Goal: Task Accomplishment & Management: Manage account settings

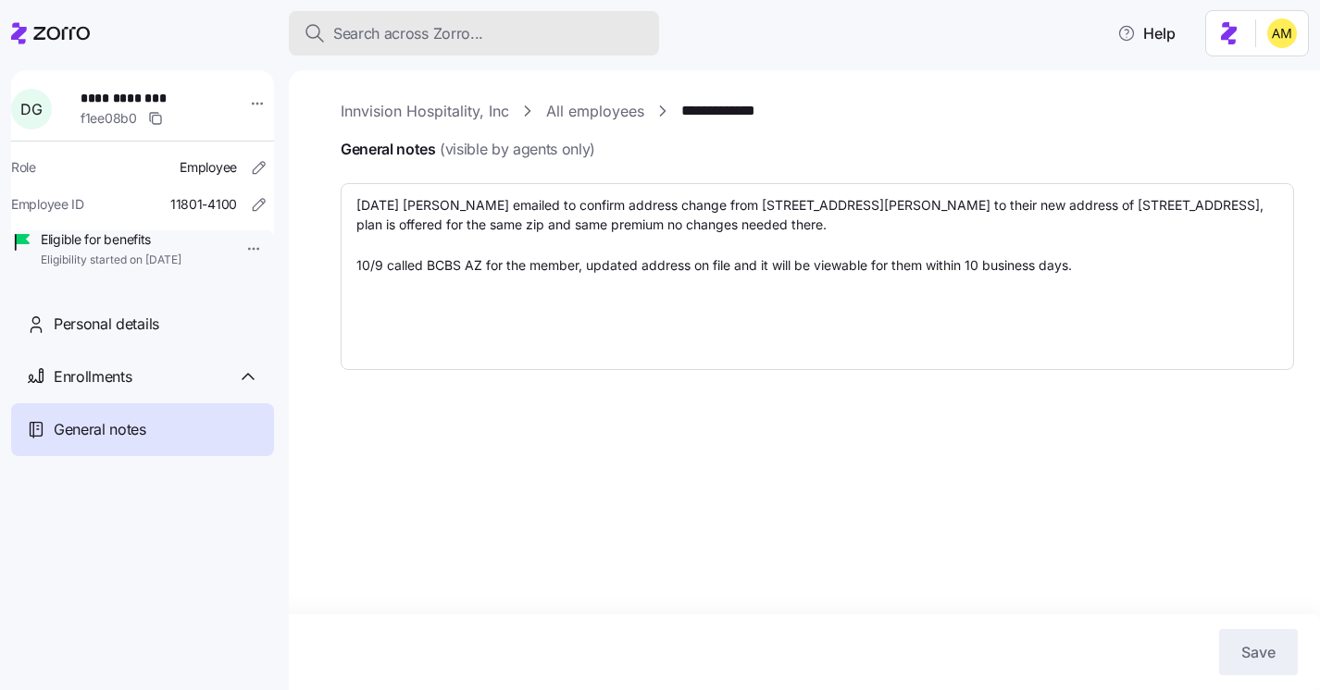
click at [440, 27] on span "Search across Zorro..." at bounding box center [408, 33] width 150 height 23
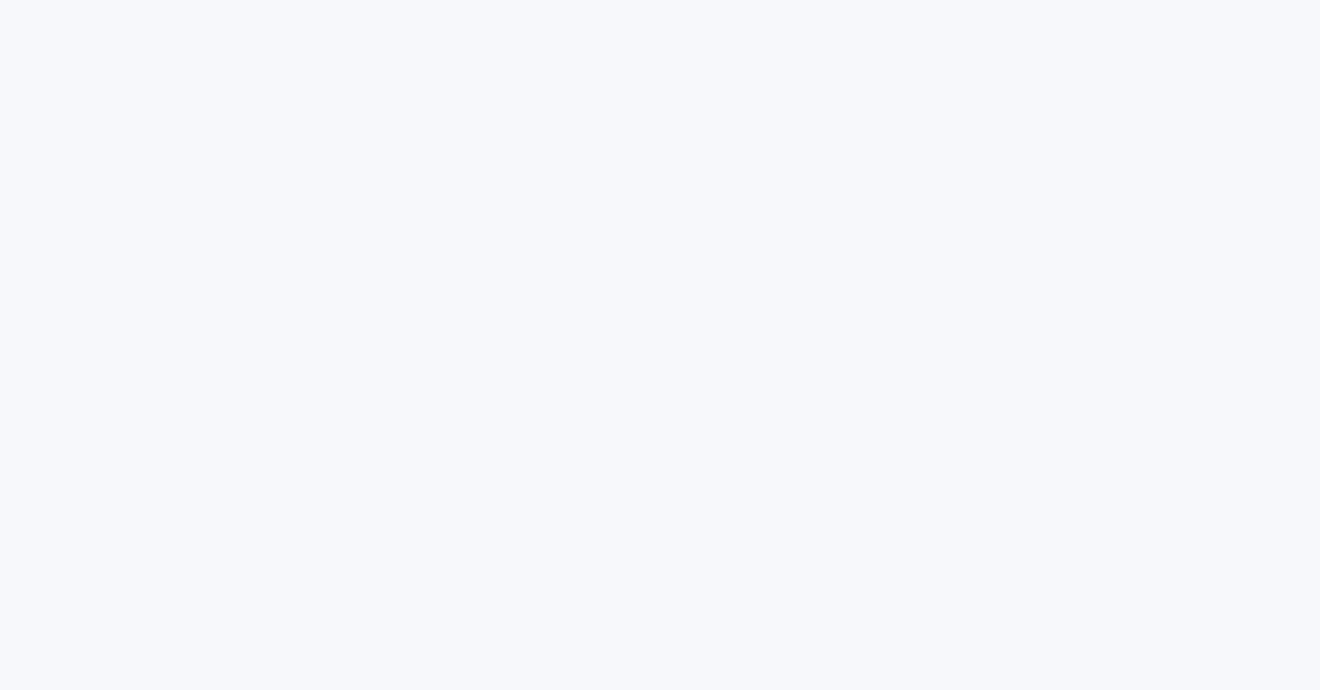
click at [434, 0] on html at bounding box center [660, 0] width 1320 height 0
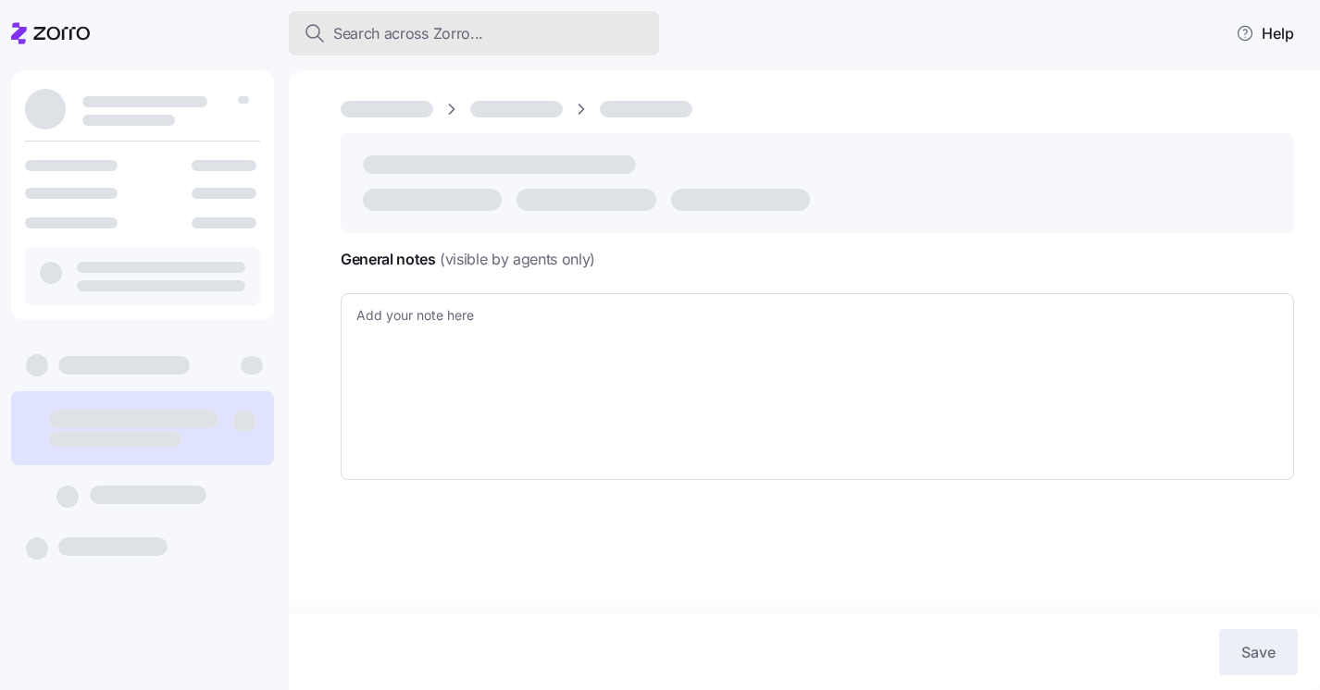
click at [413, 39] on span "Search across Zorro..." at bounding box center [408, 33] width 150 height 23
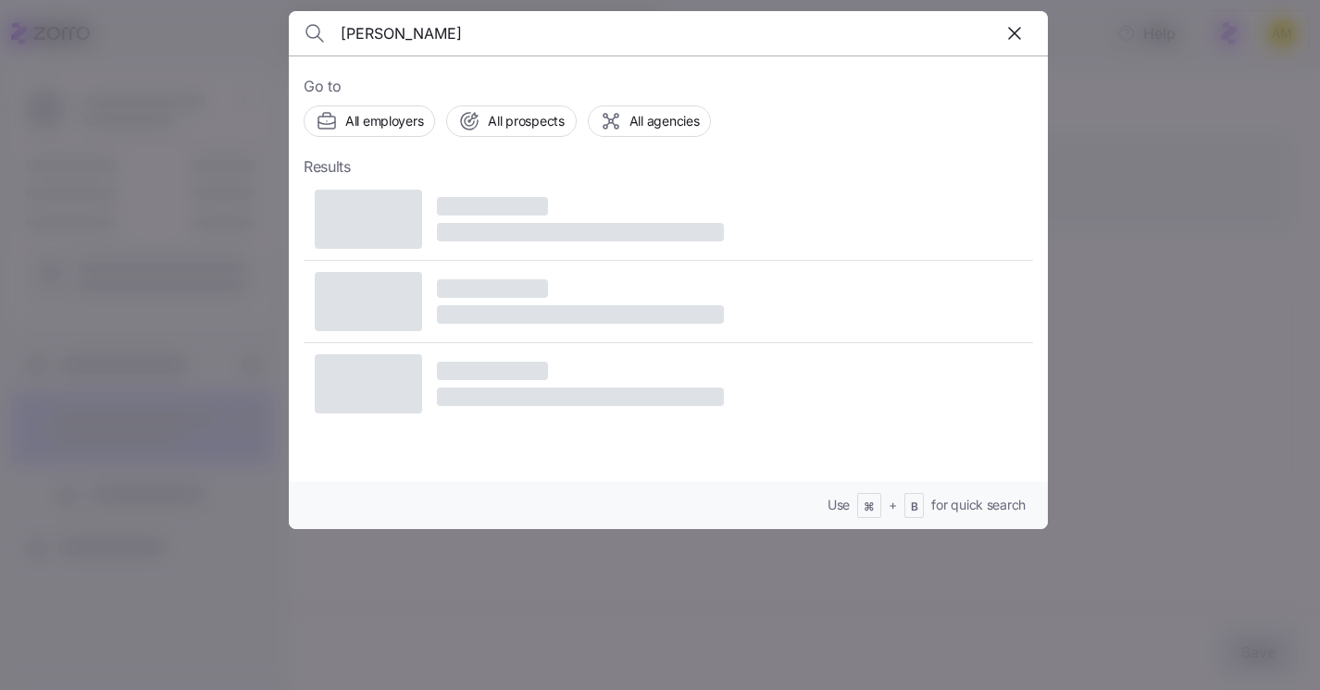
type input "[PERSON_NAME]"
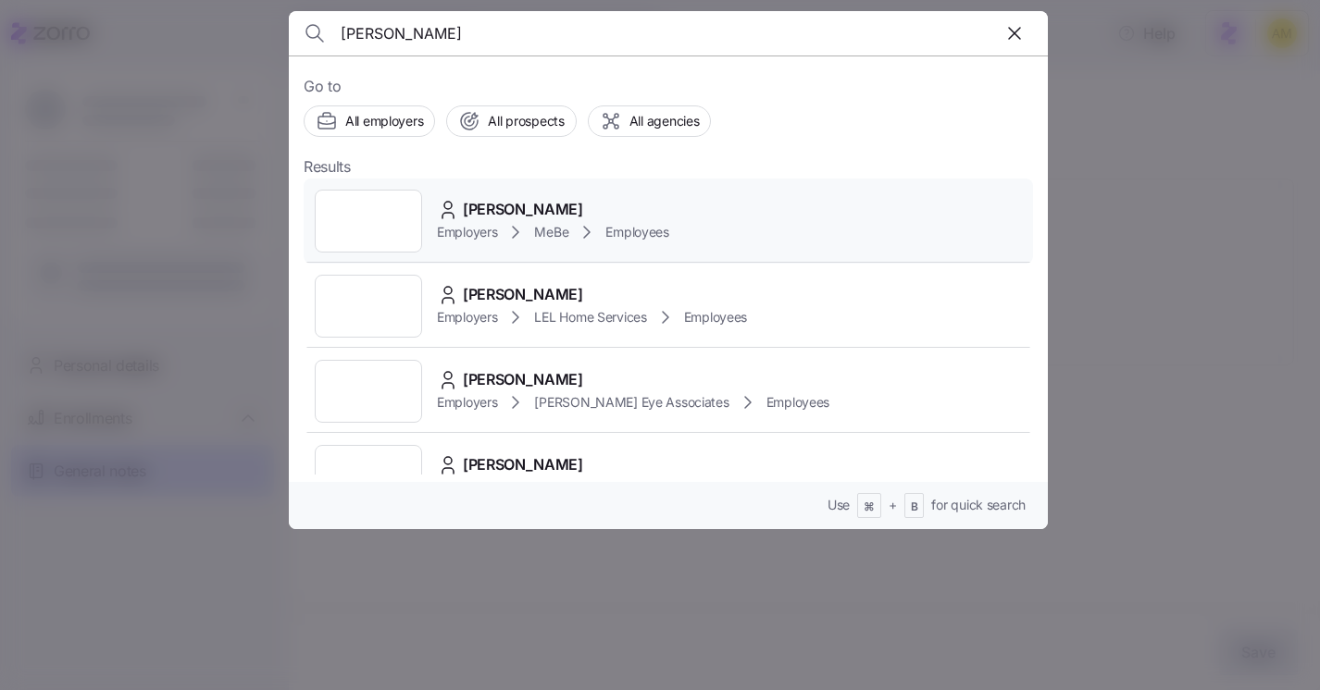
click at [498, 214] on span "Lisa Stangl" at bounding box center [523, 209] width 120 height 23
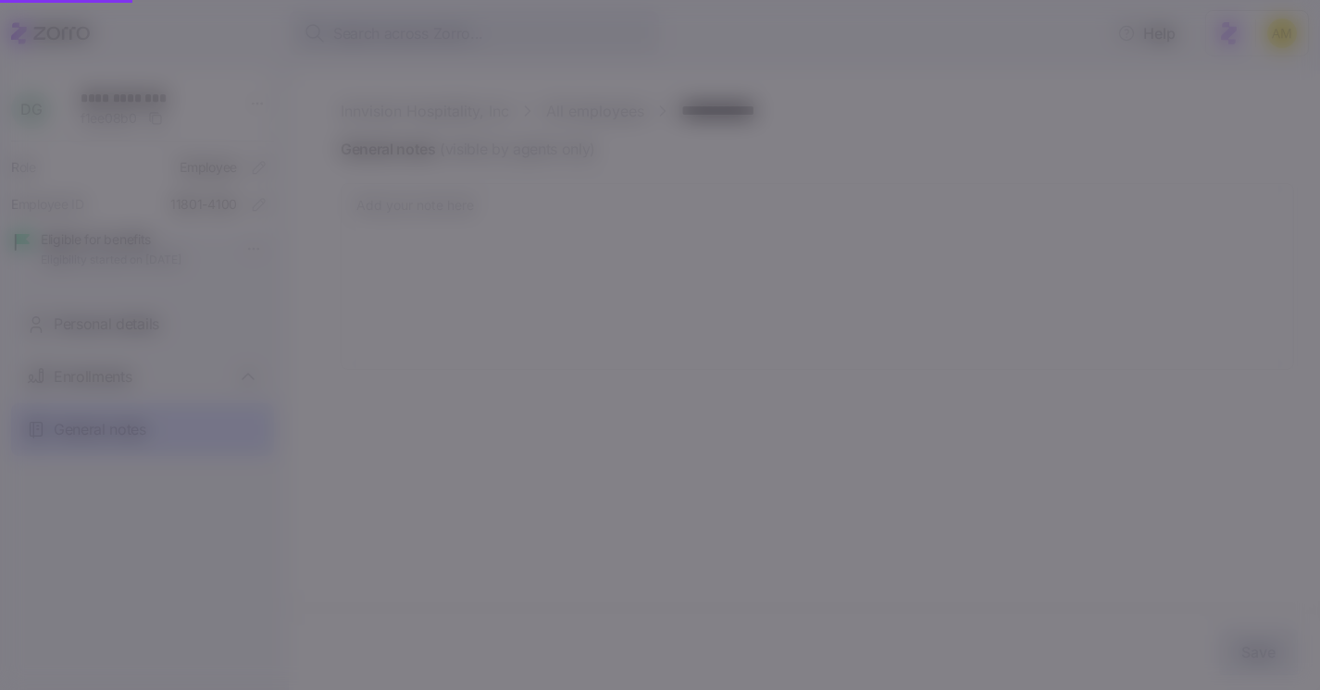
type textarea "x"
type textarea "10/3/25 Donna emailed to confirm address change from 3065 South Wylie, Mesa, AZ…"
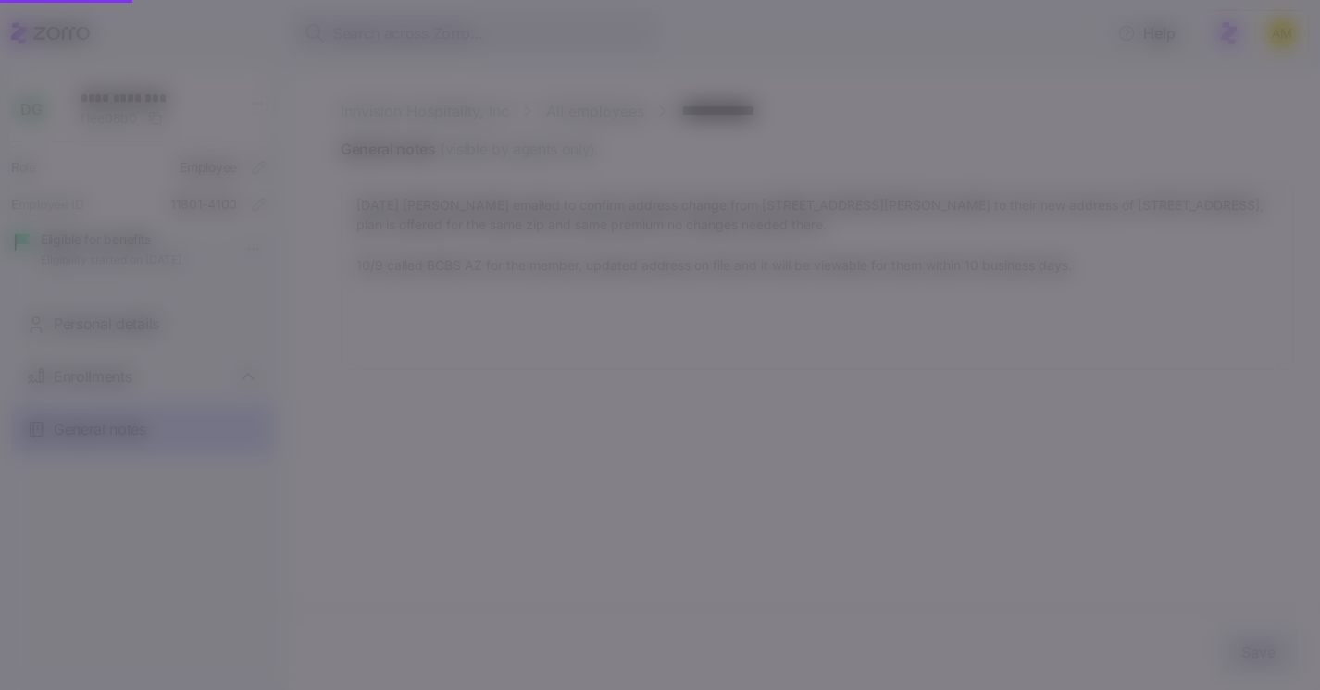
type textarea "x"
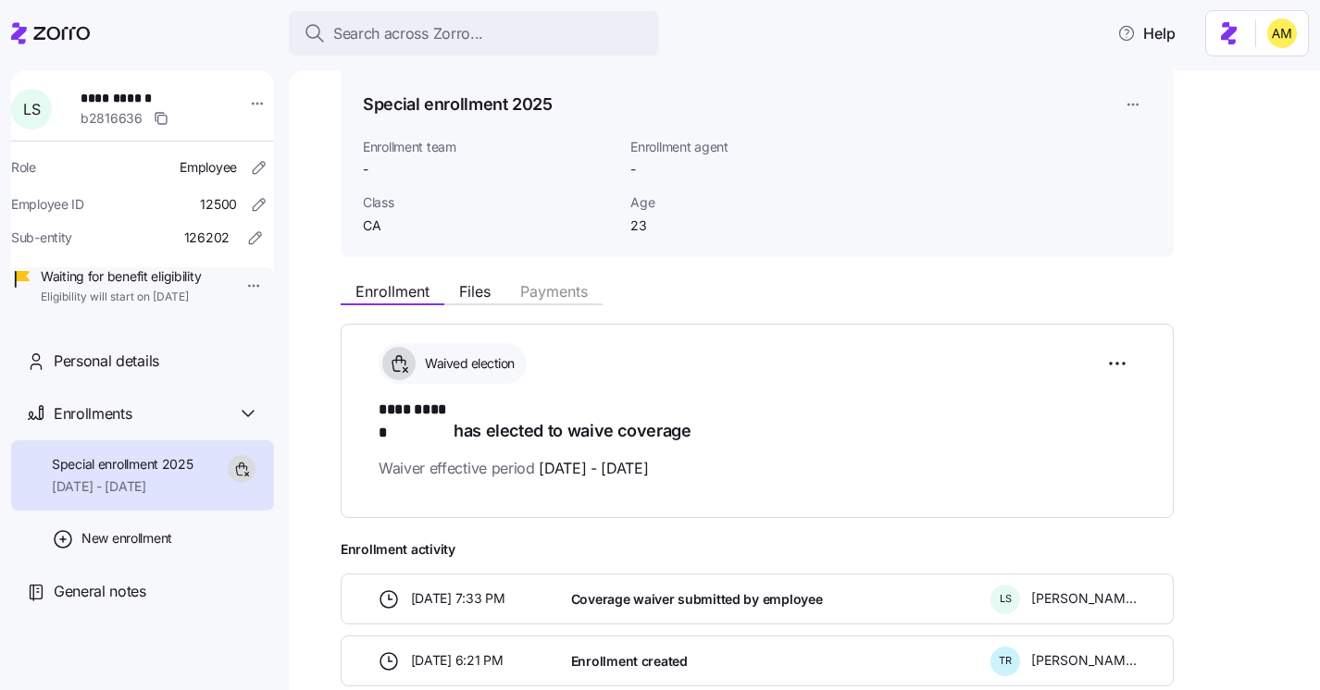
scroll to position [162, 0]
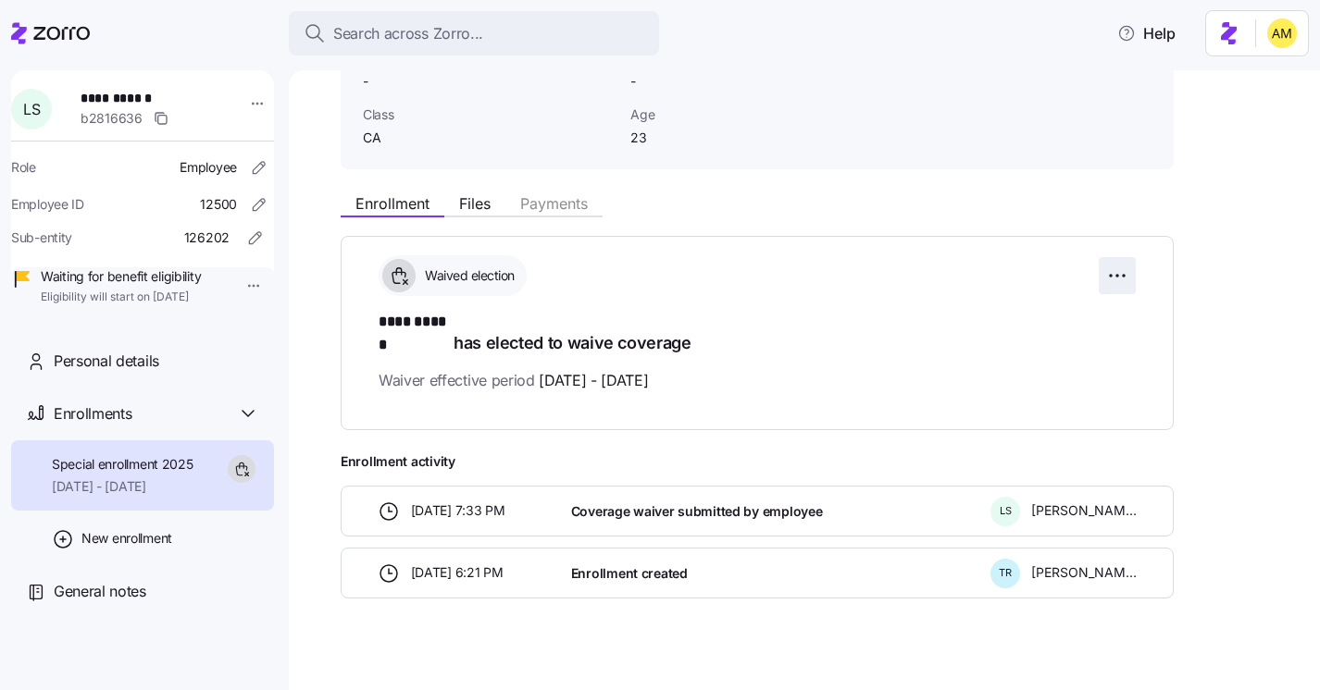
click at [1110, 274] on html "**********" at bounding box center [660, 339] width 1320 height 679
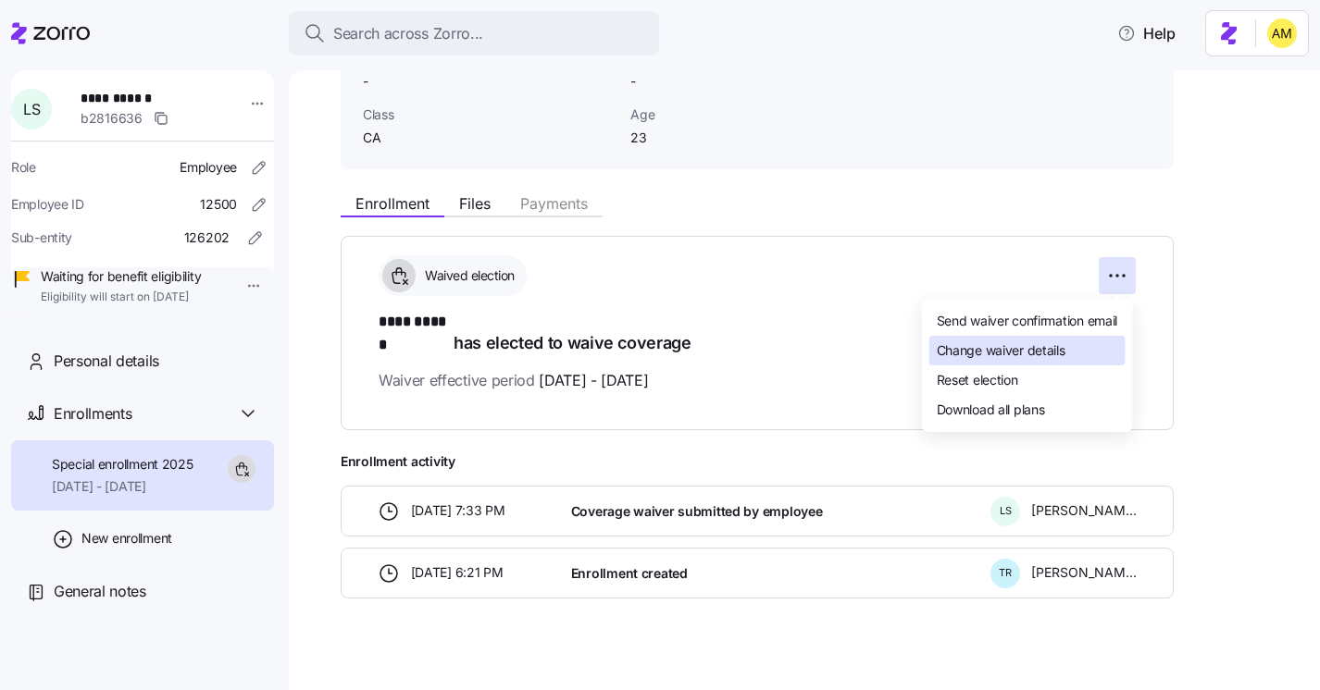
click at [1042, 352] on span "Change waiver details" at bounding box center [1001, 351] width 129 height 19
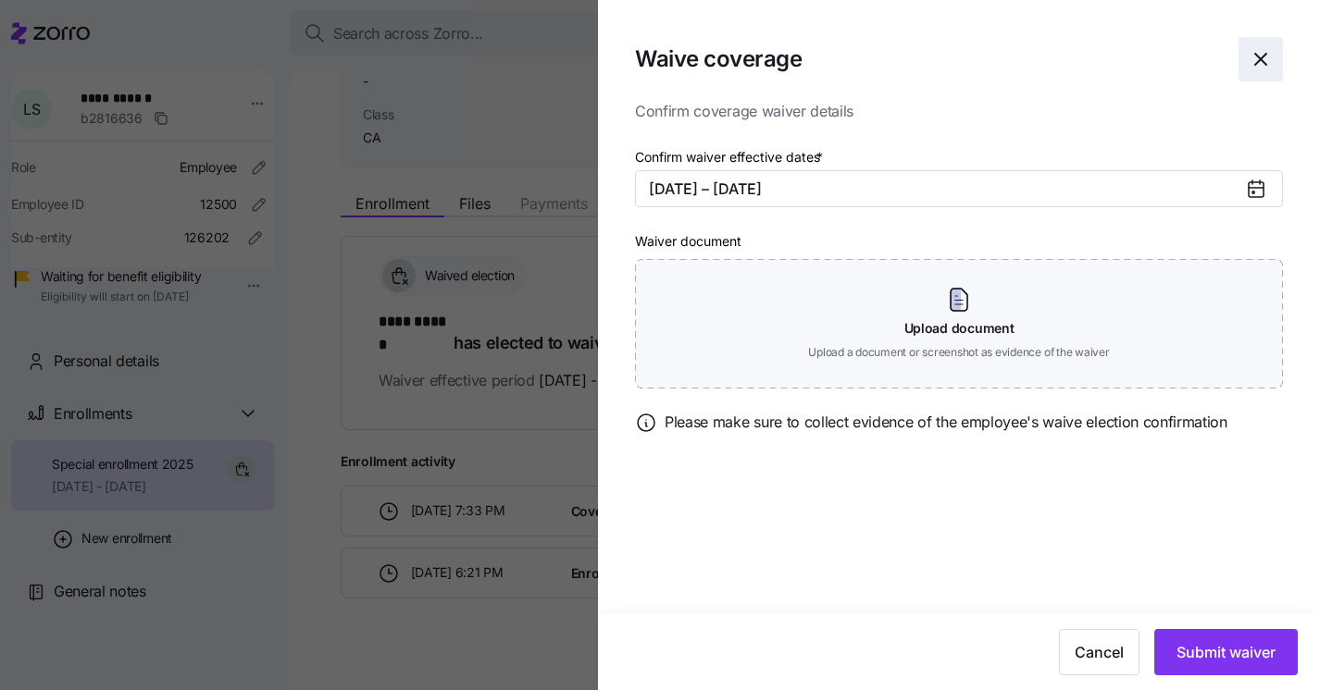
click at [1264, 61] on icon "button" at bounding box center [1260, 59] width 22 height 22
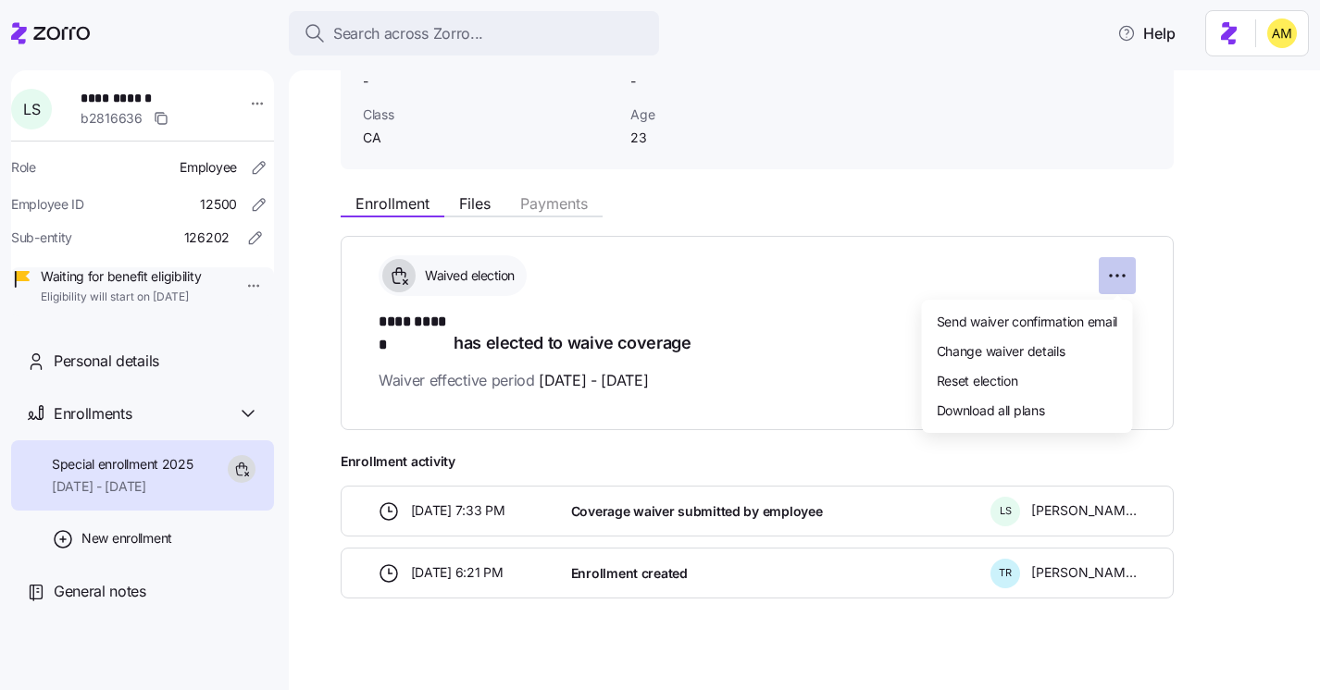
click at [1117, 274] on html "**********" at bounding box center [660, 339] width 1320 height 679
click at [1046, 380] on div "Reset election" at bounding box center [1027, 381] width 196 height 30
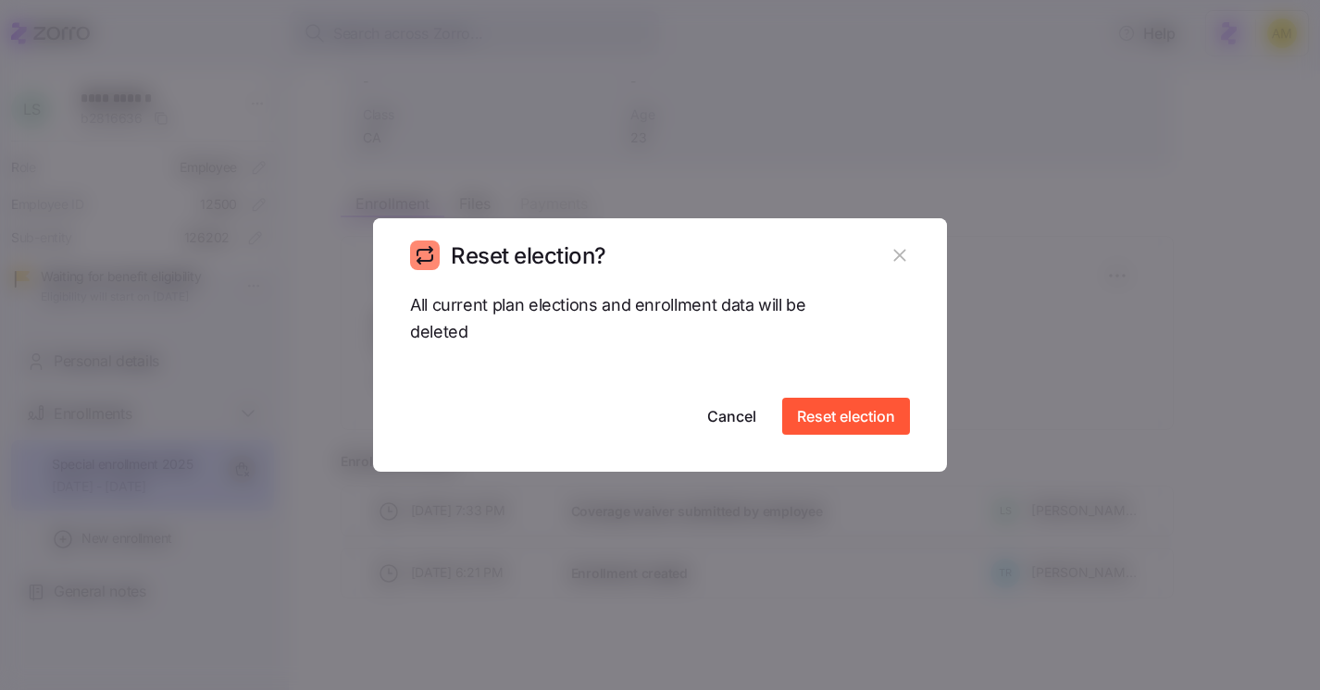
click at [903, 248] on icon "button" at bounding box center [899, 255] width 20 height 20
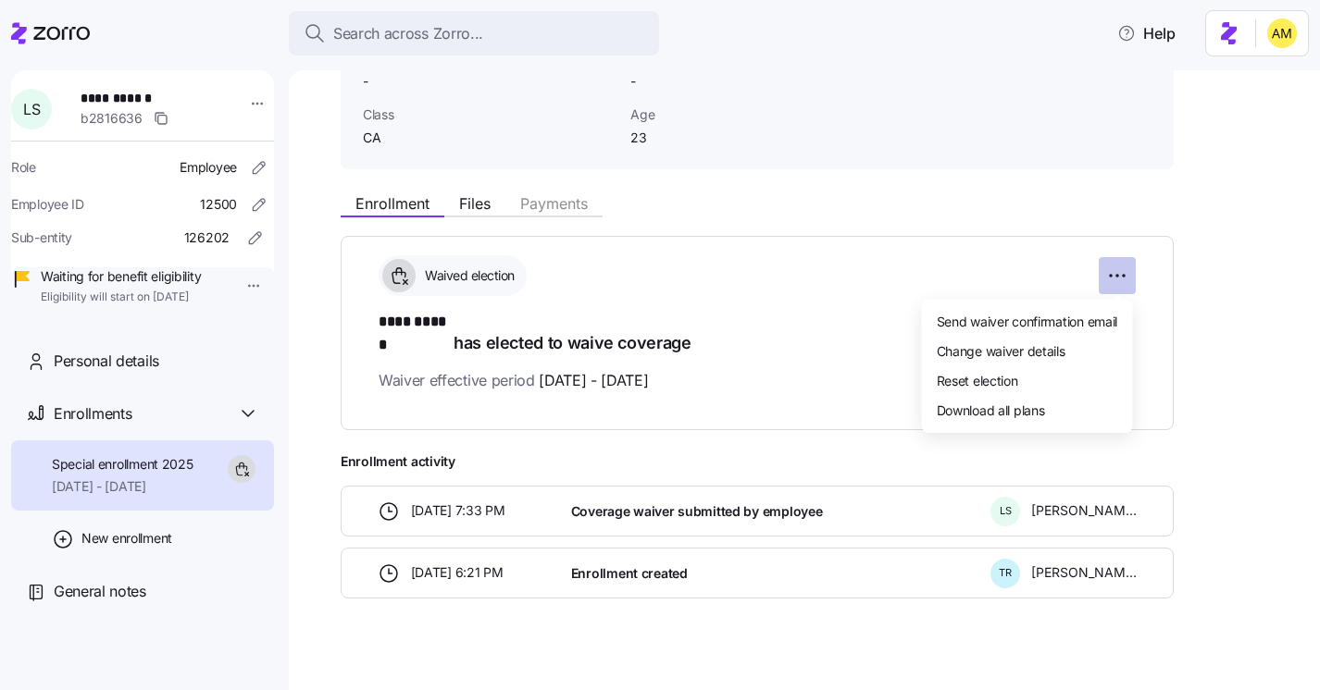
click at [1131, 276] on html "**********" at bounding box center [660, 339] width 1320 height 679
click at [1045, 376] on div "Reset election" at bounding box center [1027, 381] width 196 height 30
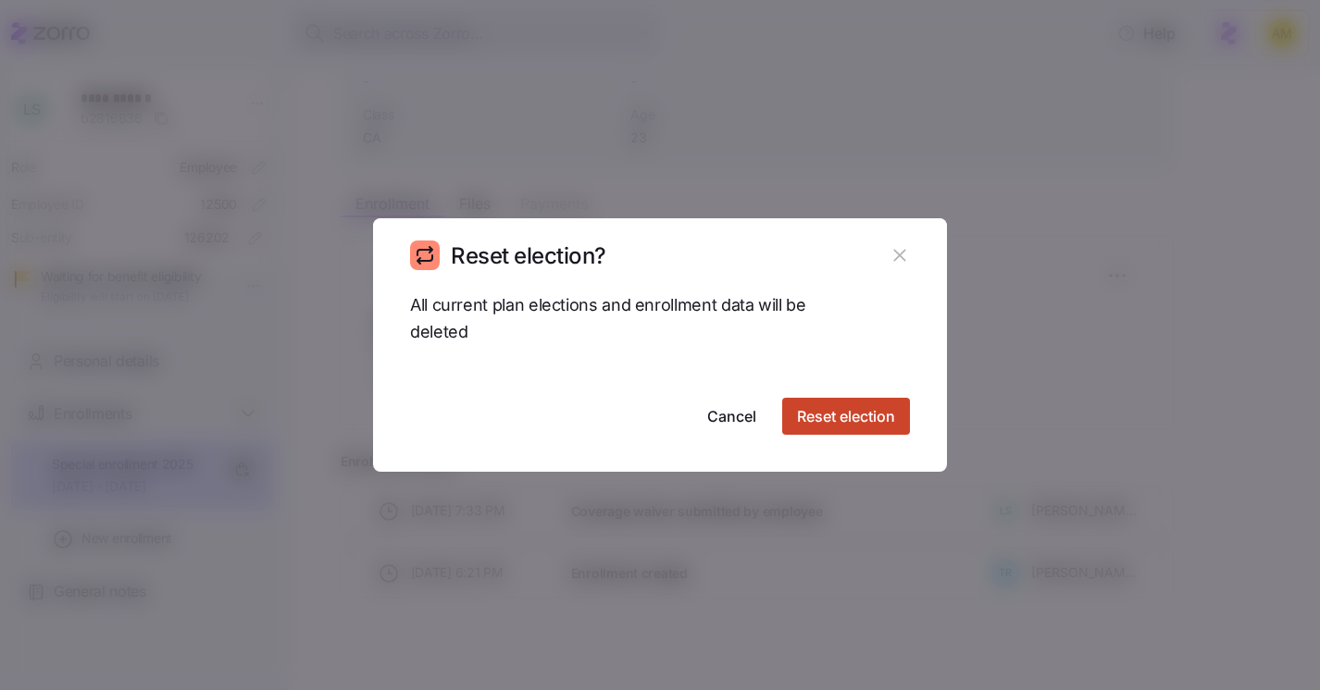
click at [829, 408] on span "Reset election" at bounding box center [846, 416] width 98 height 22
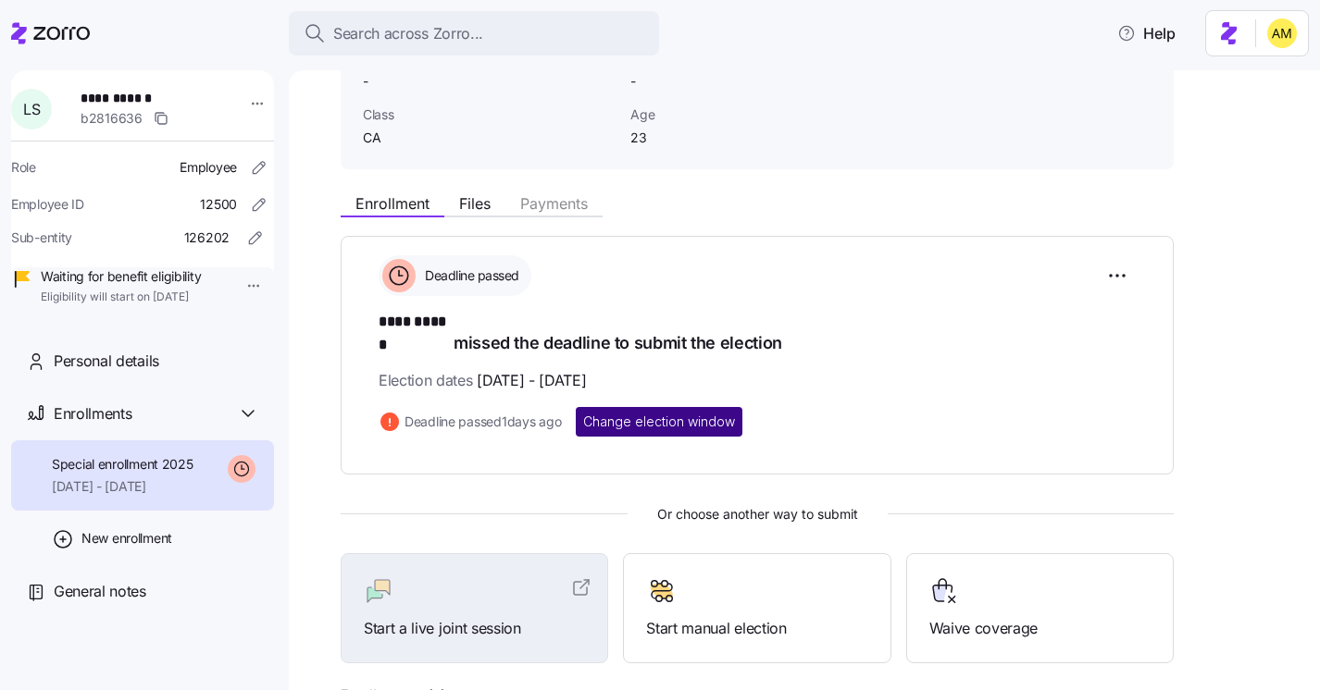
click at [682, 413] on span "Change election window" at bounding box center [659, 422] width 152 height 19
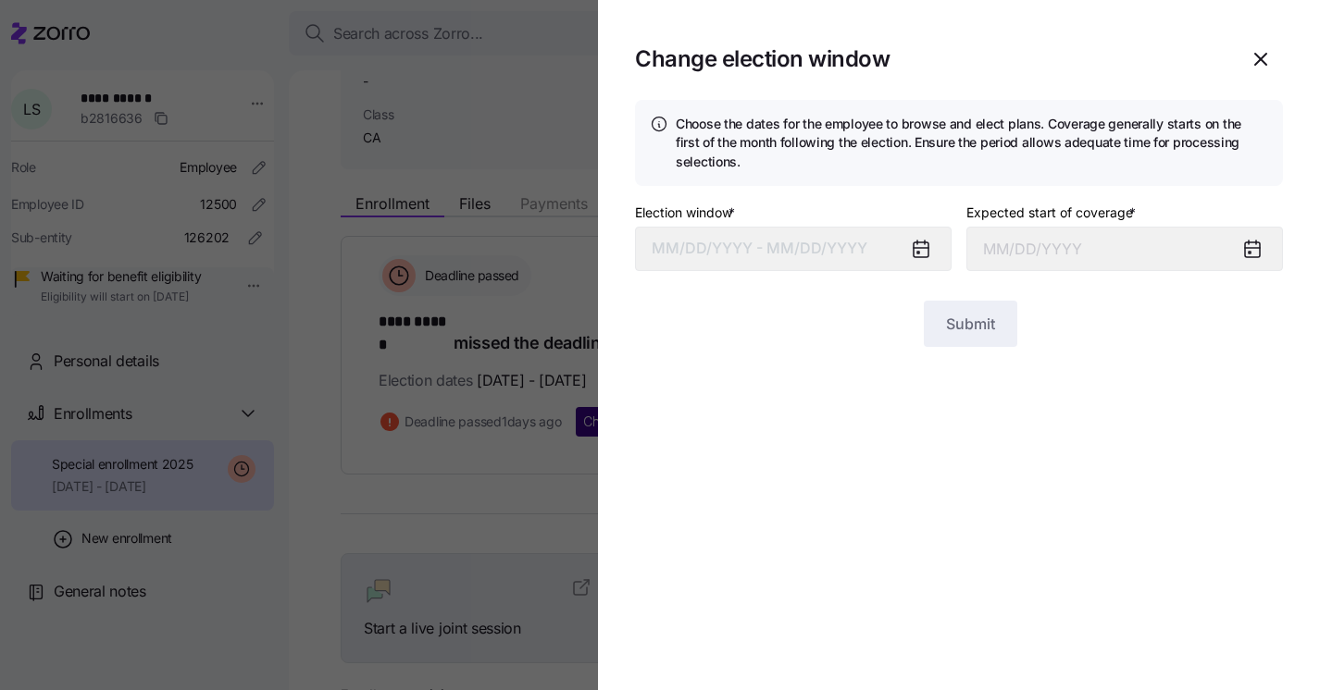
type input "November 1, 2025"
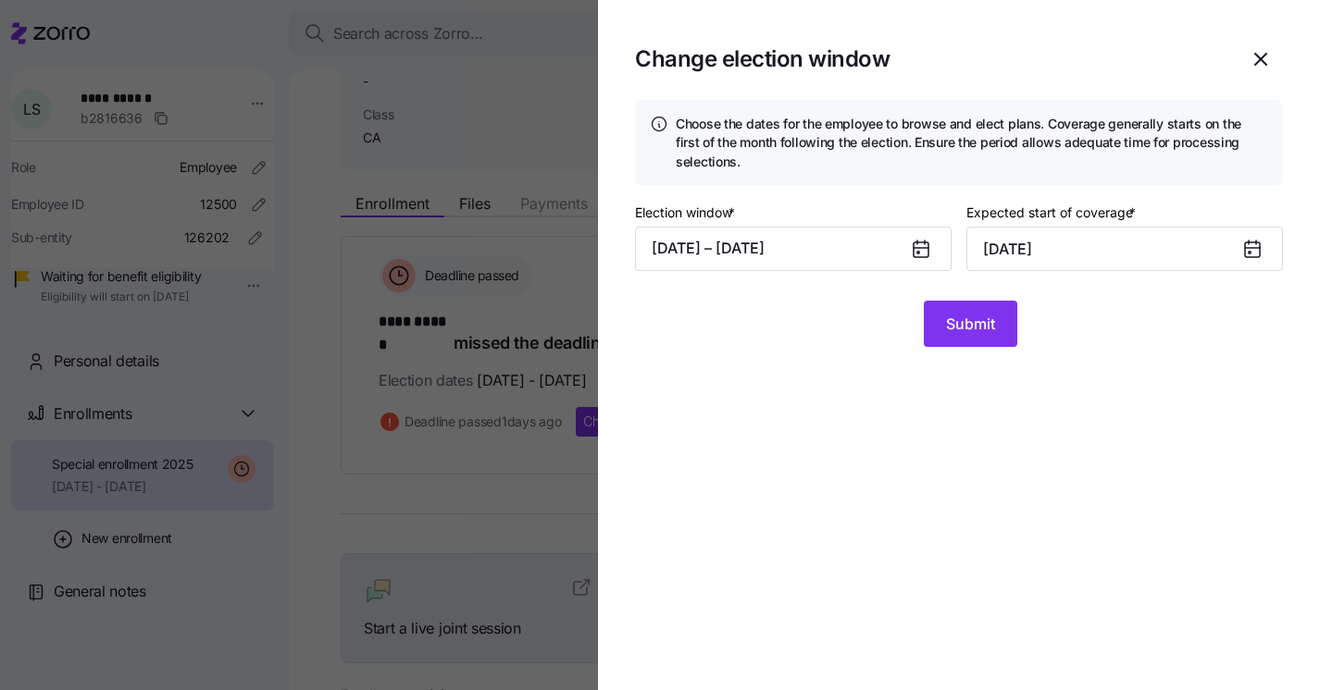
click at [915, 253] on icon at bounding box center [921, 249] width 15 height 15
click at [838, 255] on button "09/17/2025 – 10/10/2025" at bounding box center [793, 249] width 317 height 44
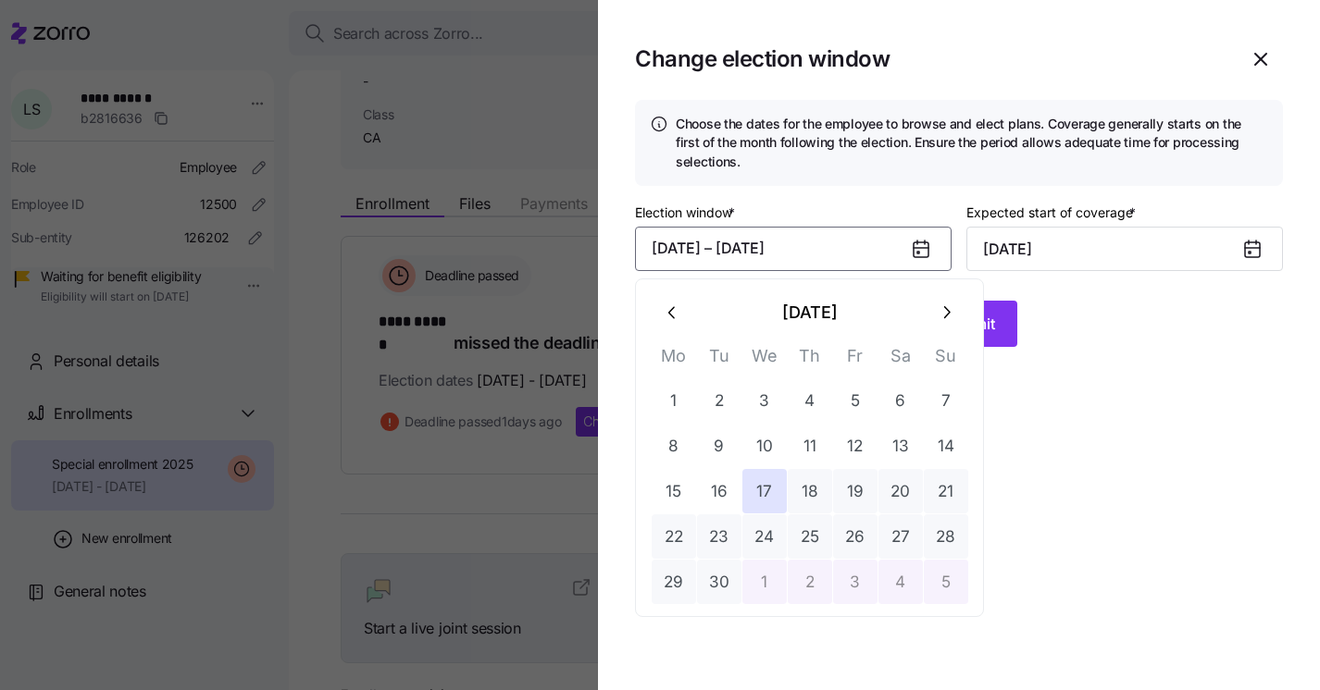
click at [951, 312] on icon "button" at bounding box center [946, 313] width 20 height 20
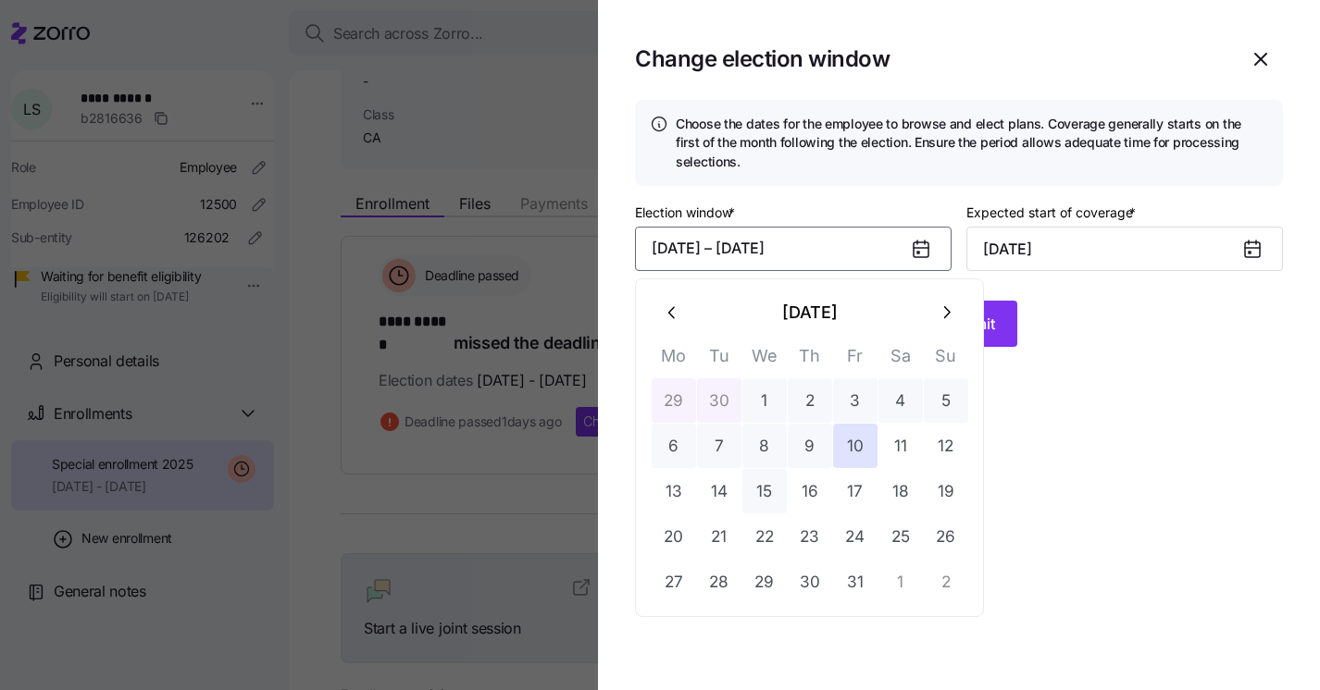
click at [760, 490] on button "15" at bounding box center [764, 491] width 44 height 44
click at [667, 314] on icon "button" at bounding box center [673, 313] width 20 height 20
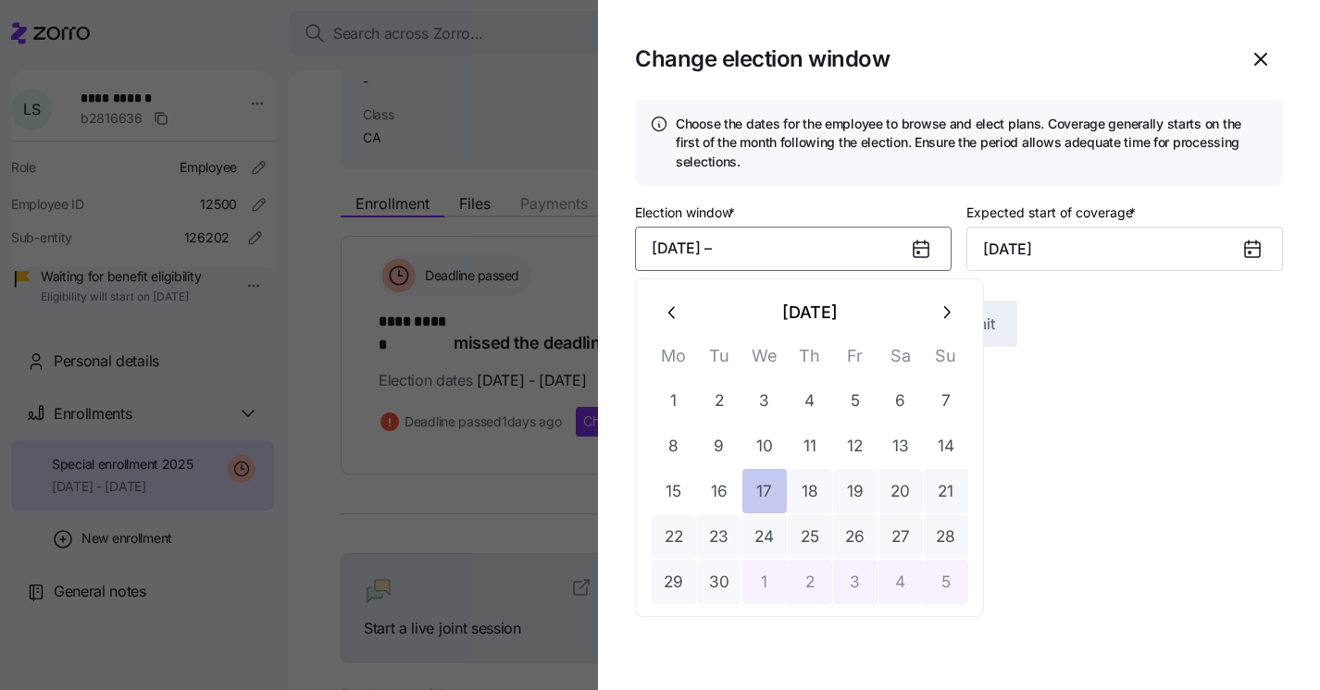
click at [762, 497] on button "17" at bounding box center [764, 491] width 44 height 44
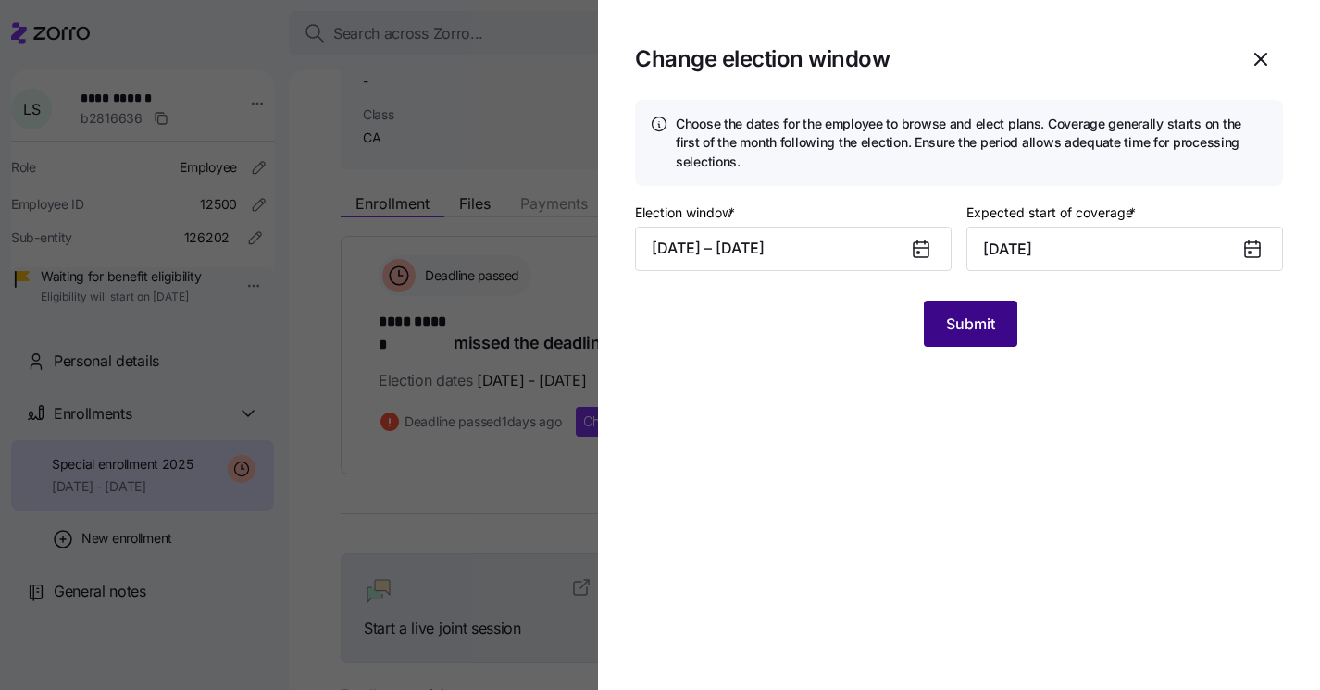
click at [956, 330] on span "Submit" at bounding box center [970, 324] width 49 height 22
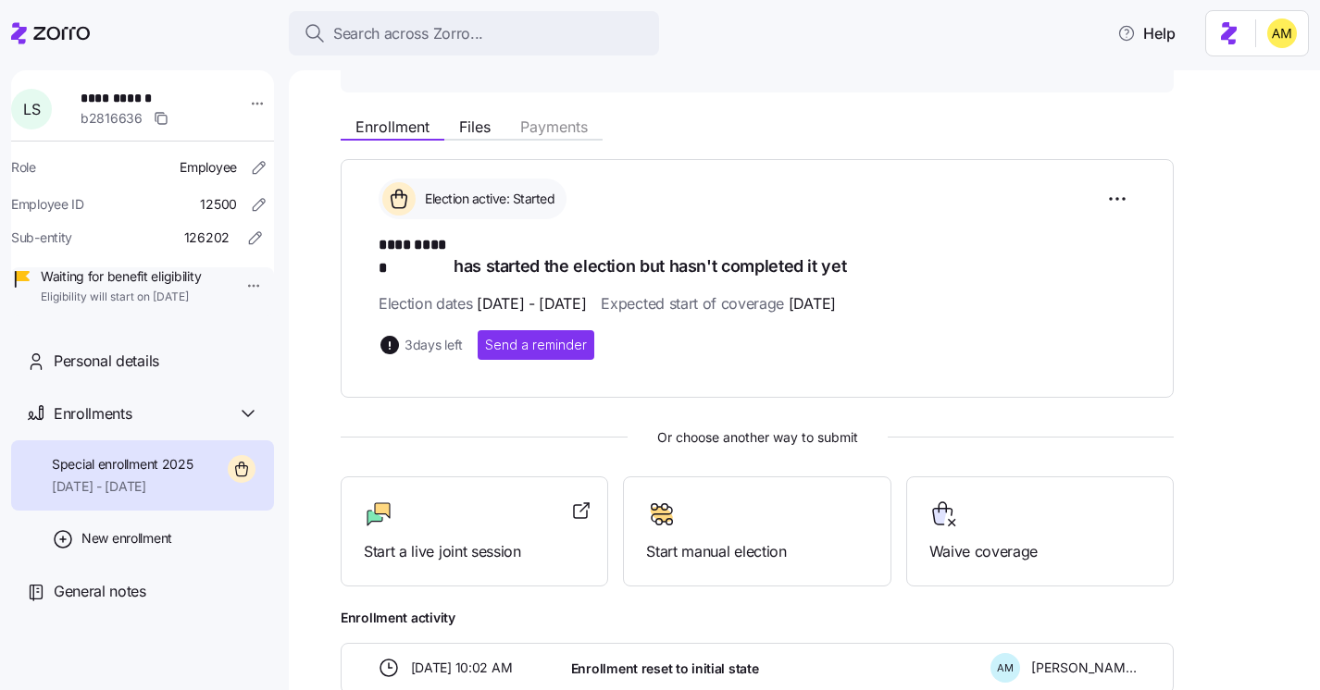
scroll to position [236, 0]
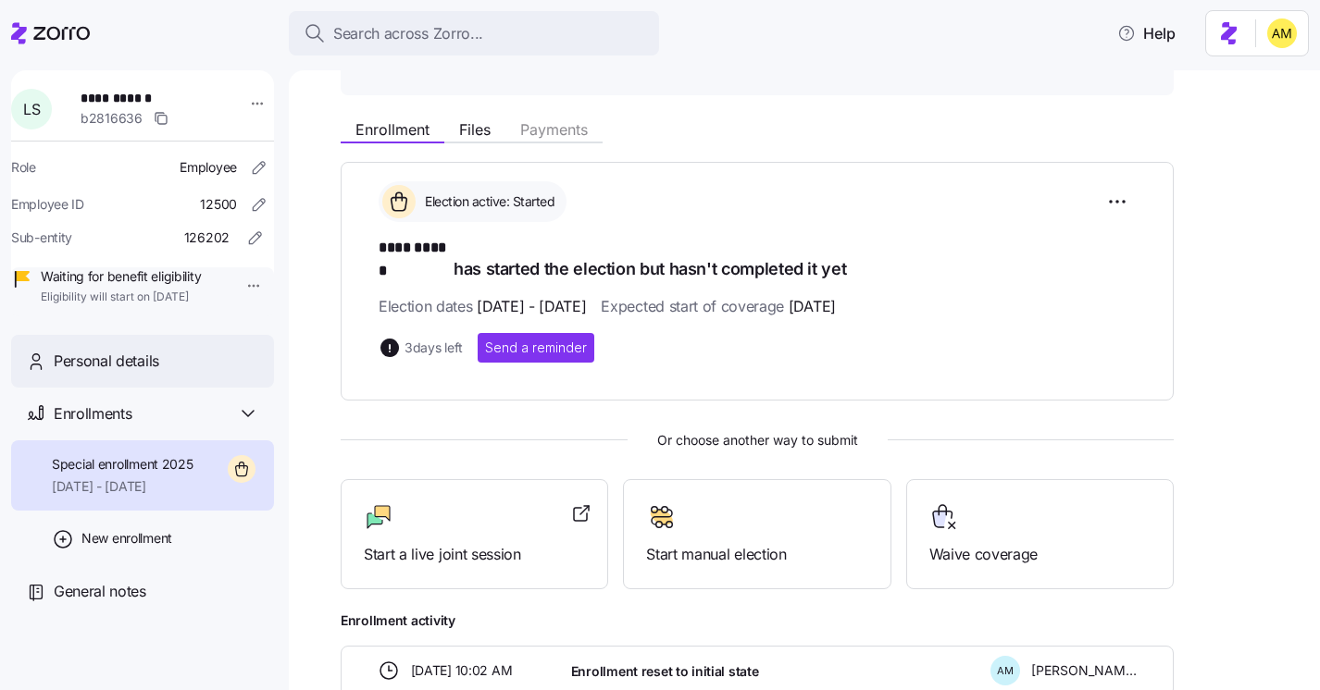
click at [125, 372] on div "Personal details" at bounding box center [142, 361] width 263 height 53
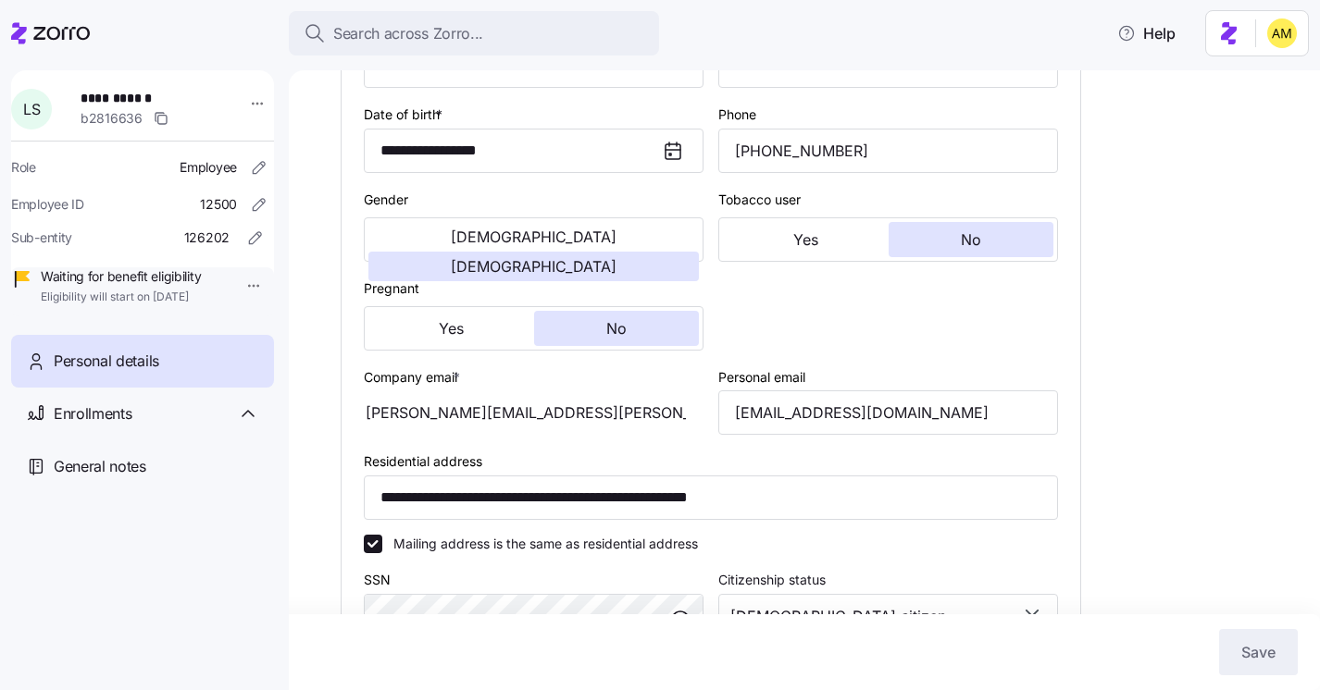
scroll to position [311, 0]
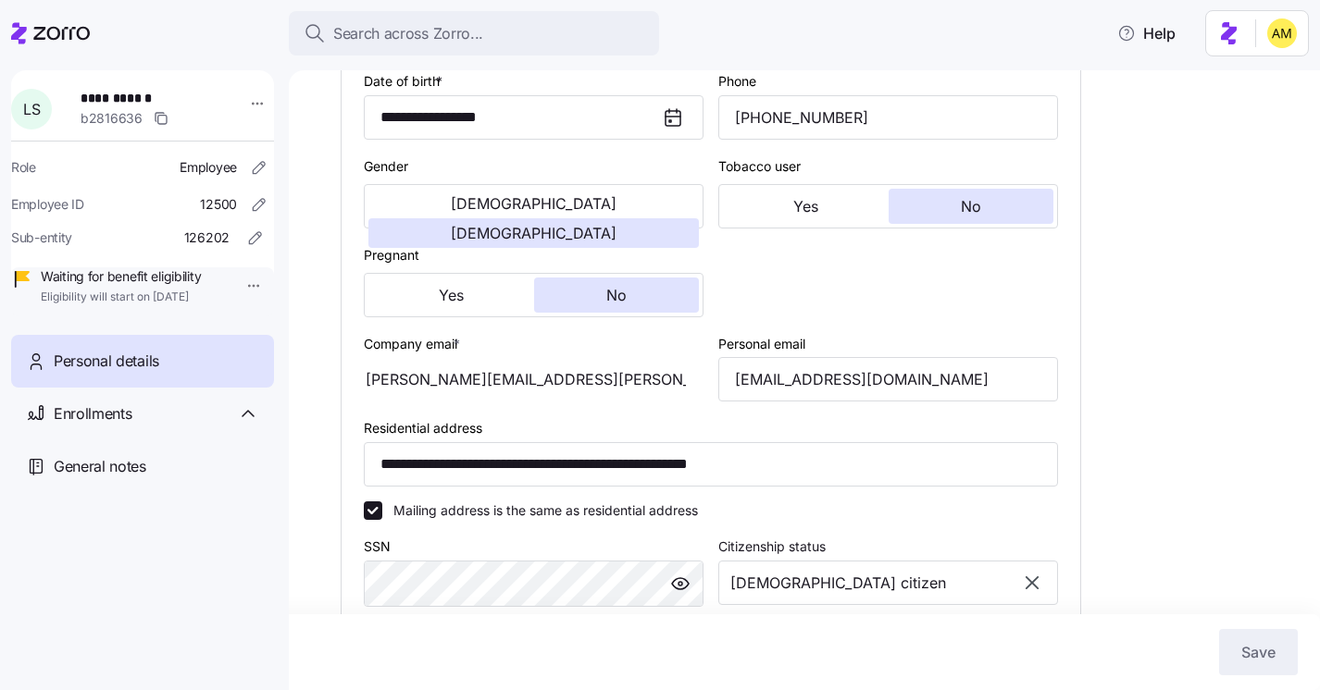
type input "CA"
click at [118, 426] on span "Enrollments" at bounding box center [93, 414] width 78 height 23
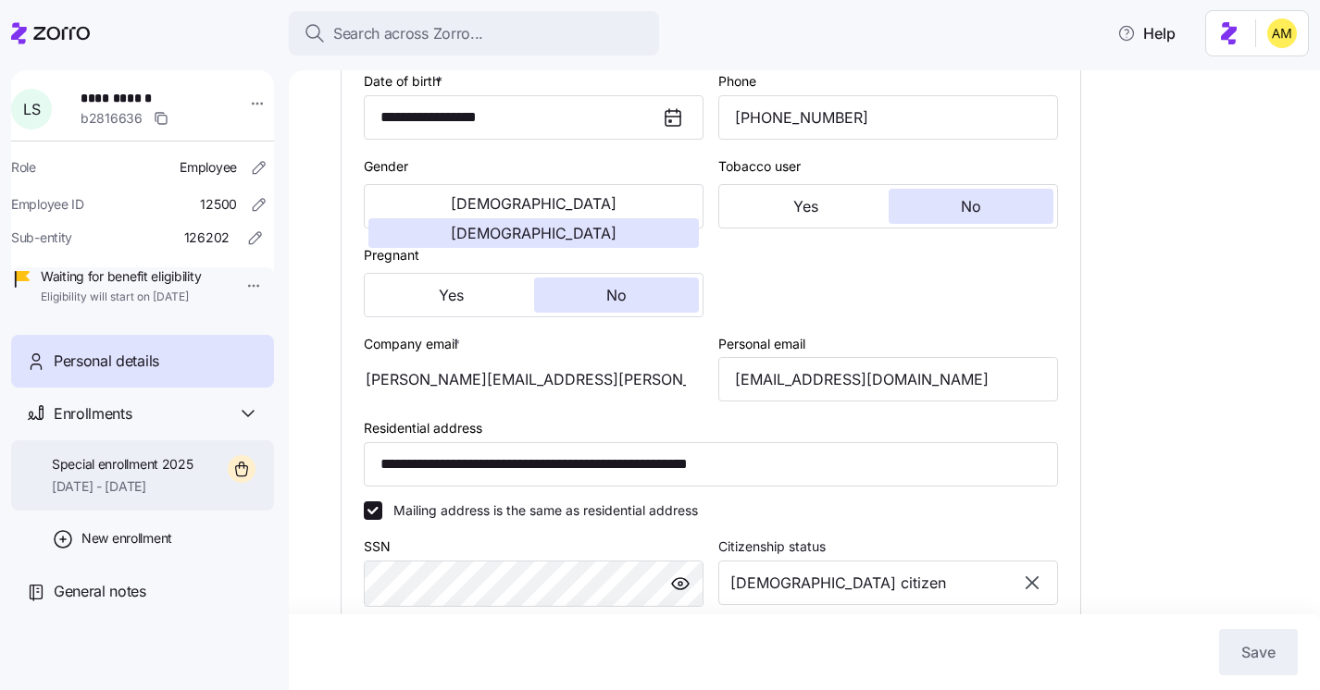
click at [120, 474] on span "Special enrollment 2025" at bounding box center [123, 464] width 142 height 19
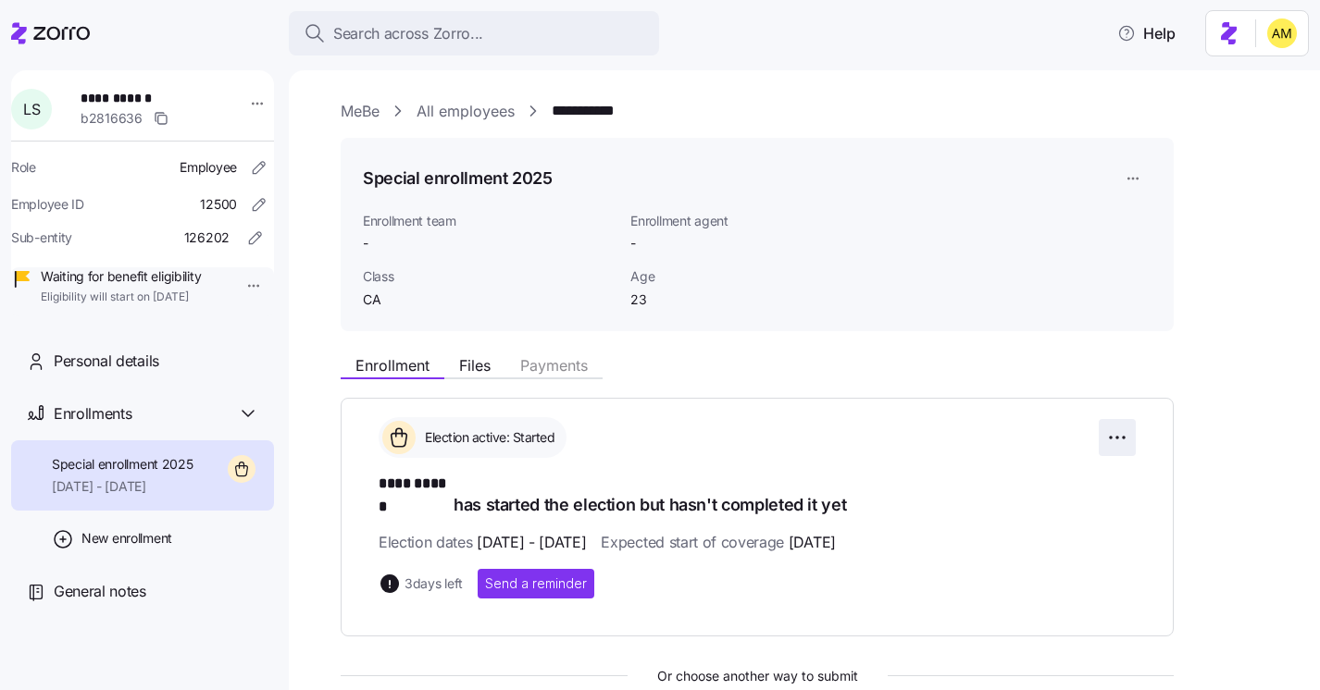
click at [1114, 439] on html "**********" at bounding box center [660, 339] width 1320 height 679
click at [1130, 179] on html "**********" at bounding box center [660, 339] width 1320 height 679
click at [931, 408] on html "**********" at bounding box center [660, 339] width 1320 height 679
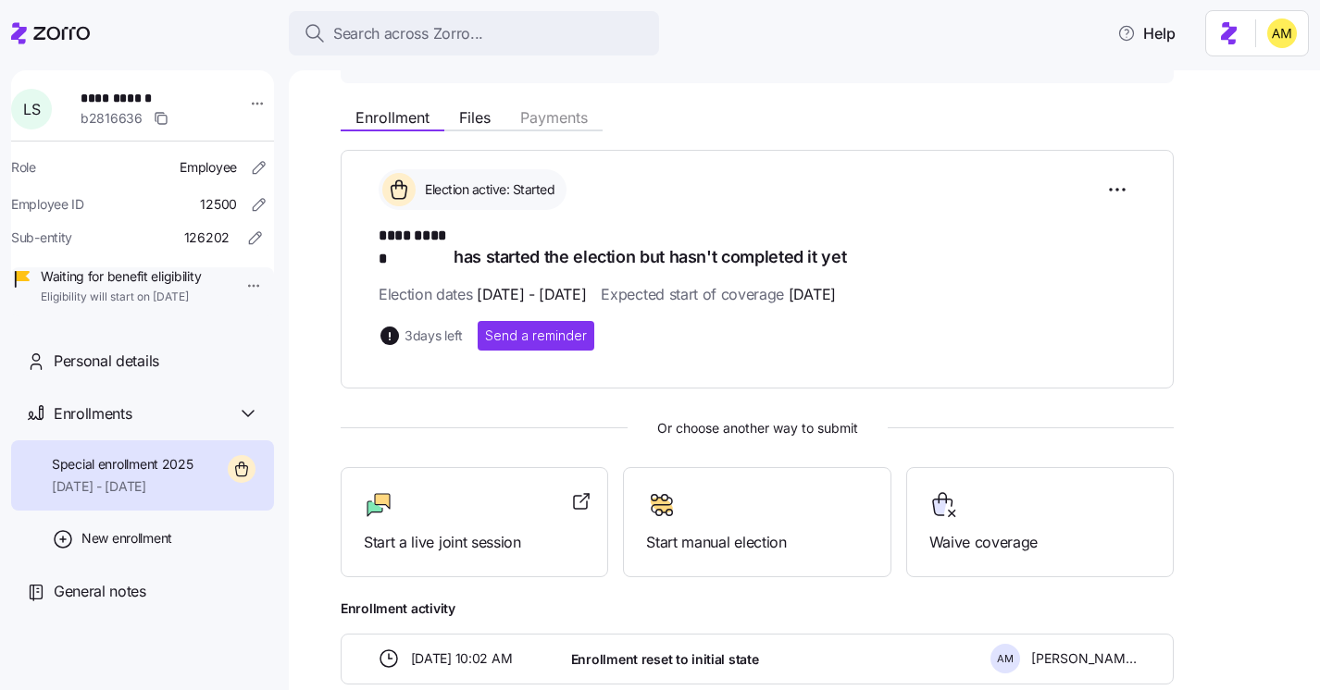
scroll to position [457, 0]
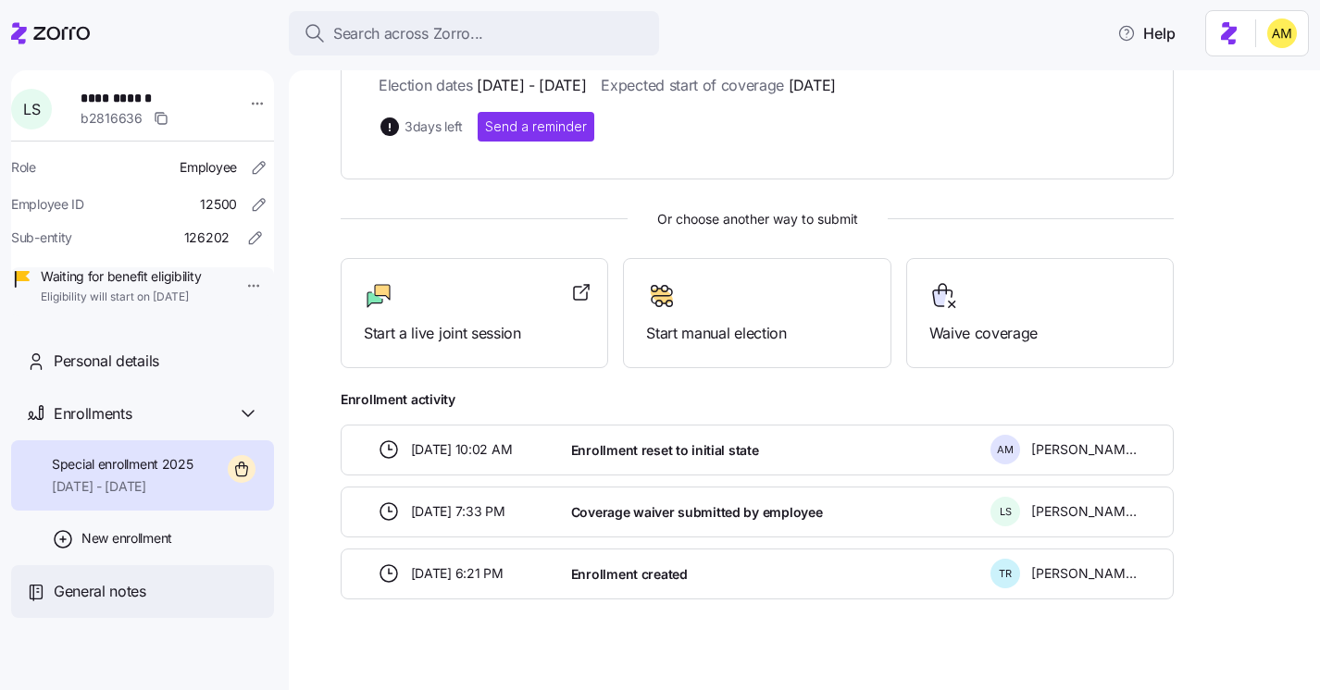
click at [111, 603] on span "General notes" at bounding box center [100, 591] width 93 height 23
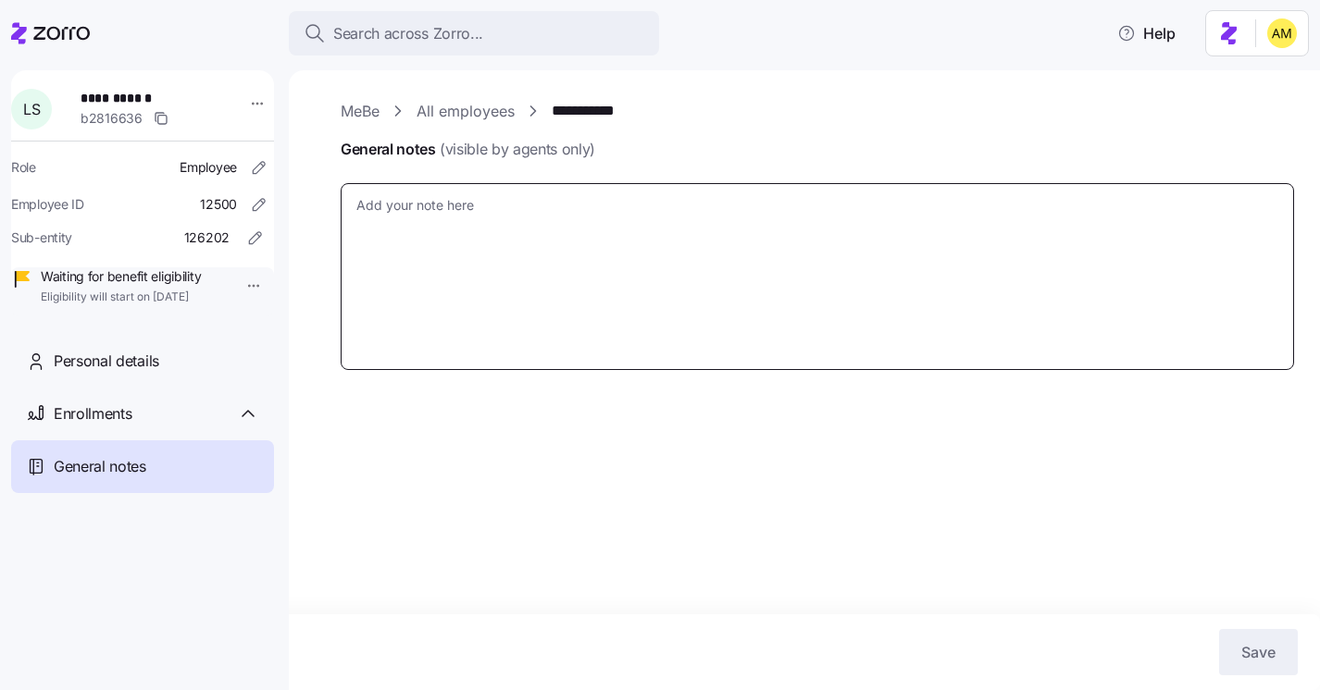
click at [445, 276] on textarea "General notes (visible by agents only)" at bounding box center [817, 276] width 953 height 187
type textarea "x"
type textarea "L"
type textarea "x"
type textarea "Li"
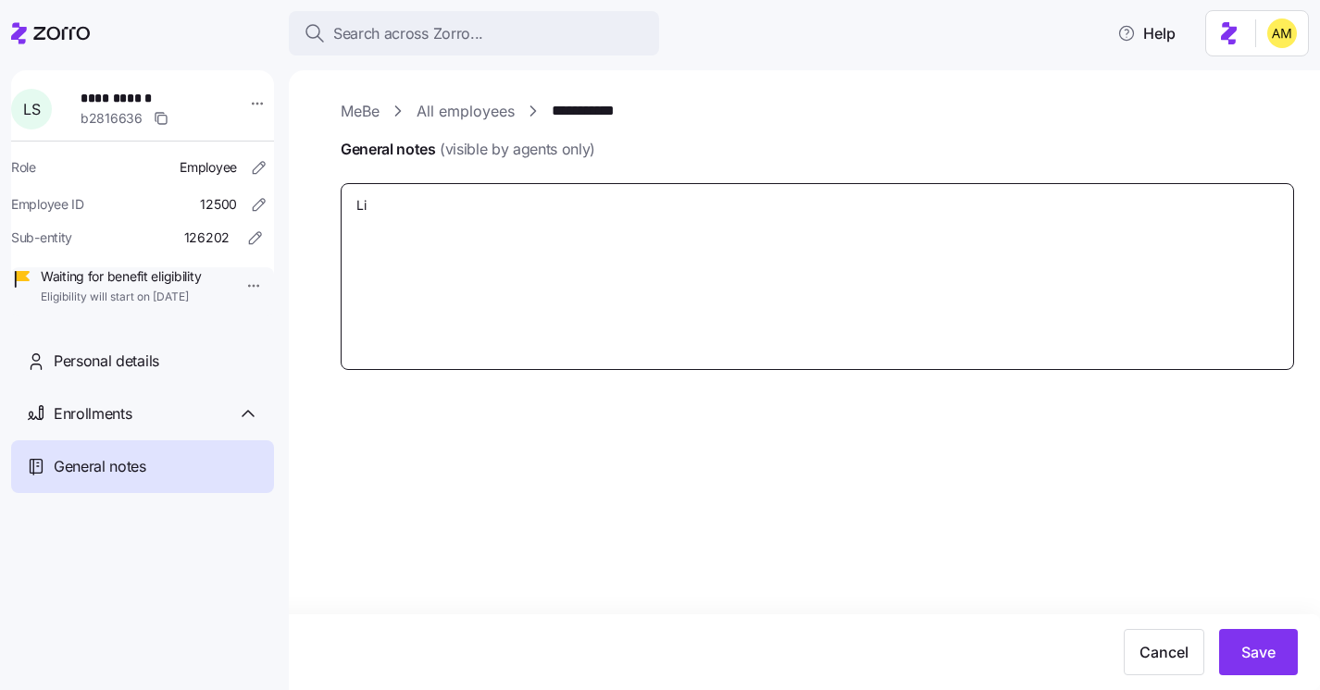
type textarea "x"
type textarea "Lis"
type textarea "x"
type textarea "Lisa"
type textarea "x"
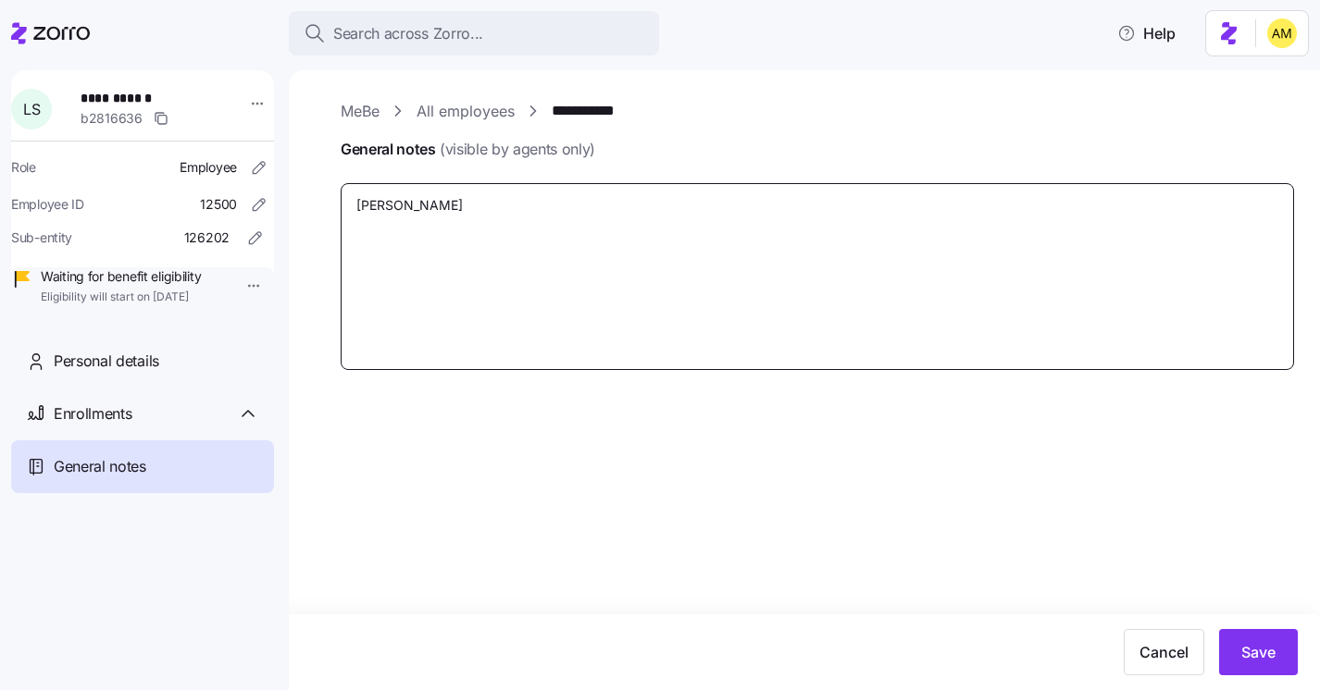
type textarea "Lisa"
type textarea "x"
type textarea "Lisa e"
type textarea "x"
type textarea "Lisa em"
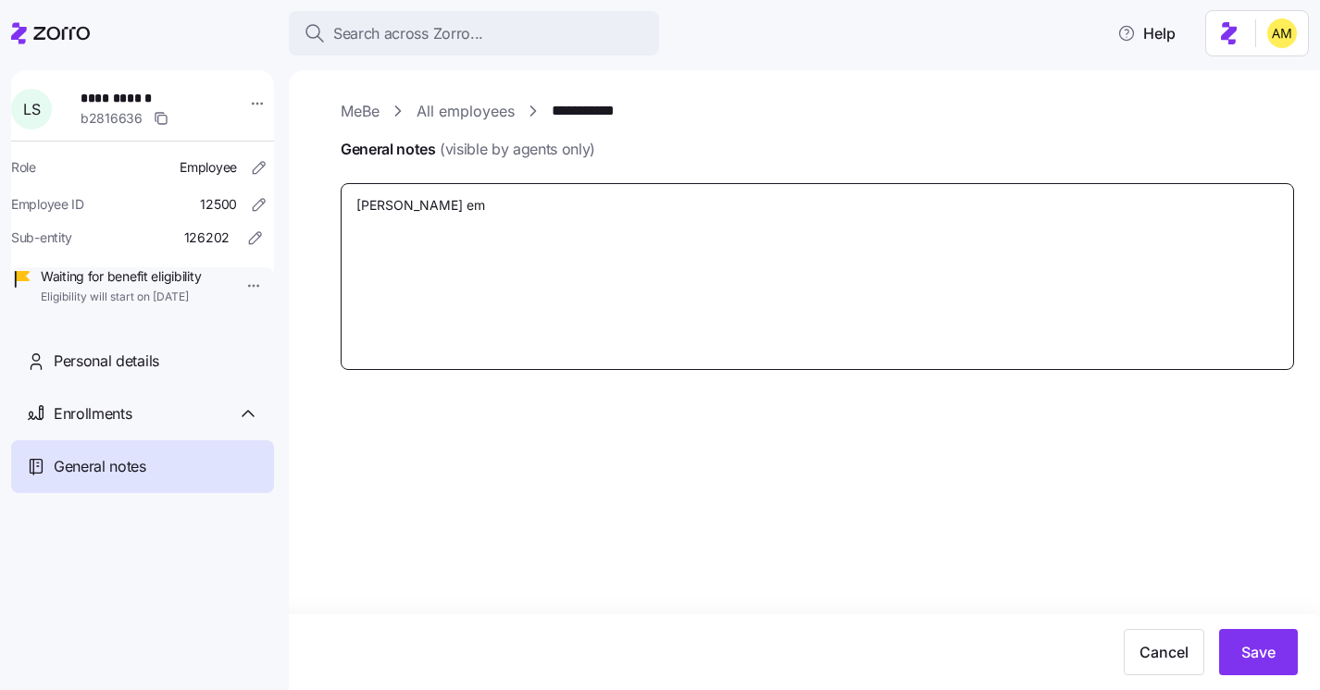
type textarea "x"
type textarea "Lisa ema"
type textarea "x"
type textarea "Lisa emai"
type textarea "x"
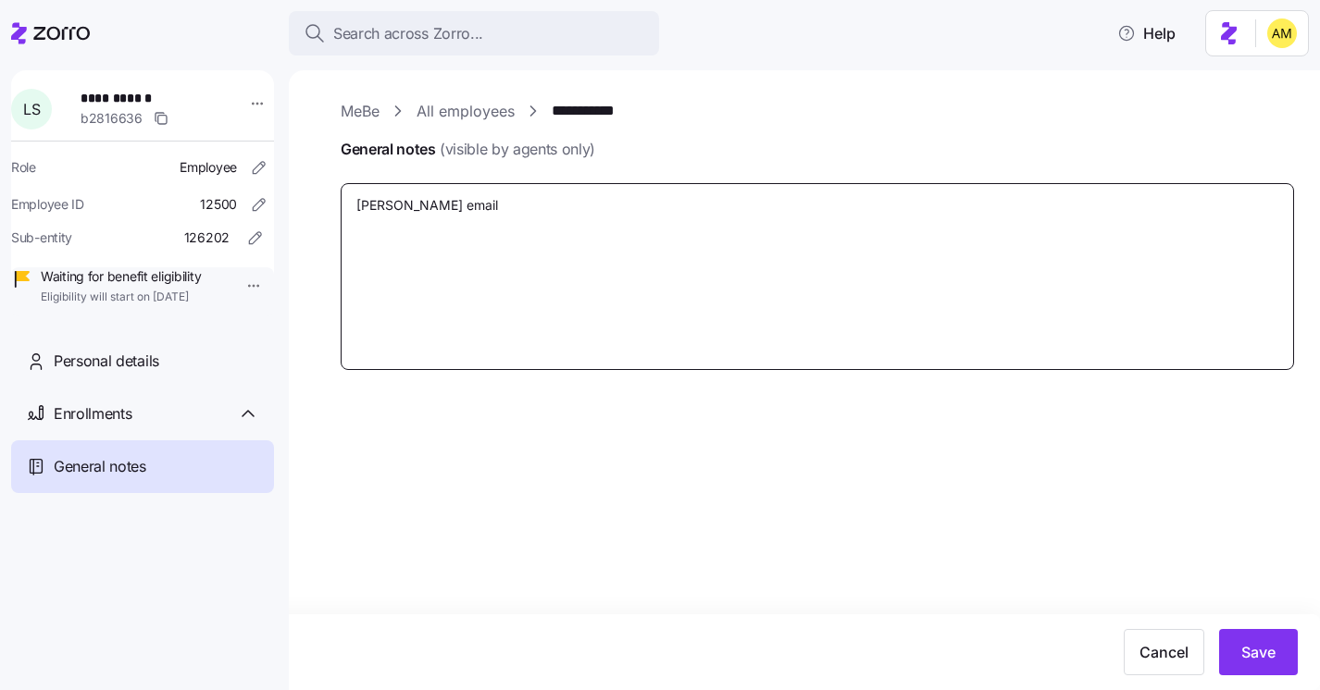
type textarea "Lisa emaile"
type textarea "x"
type textarea "Lisa emailed"
type textarea "x"
type textarea "Lisa emailed"
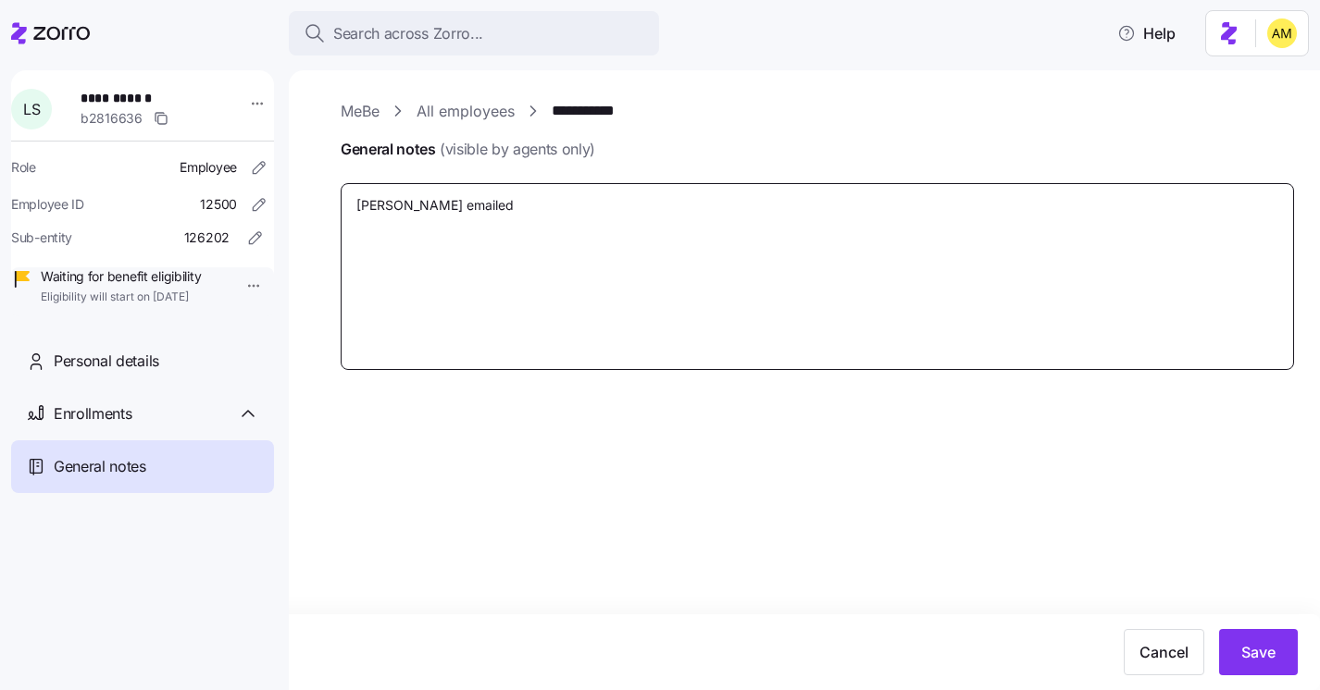
type textarea "x"
type textarea "Lisa emailed i"
type textarea "x"
type textarea "Lisa emailed in"
type textarea "x"
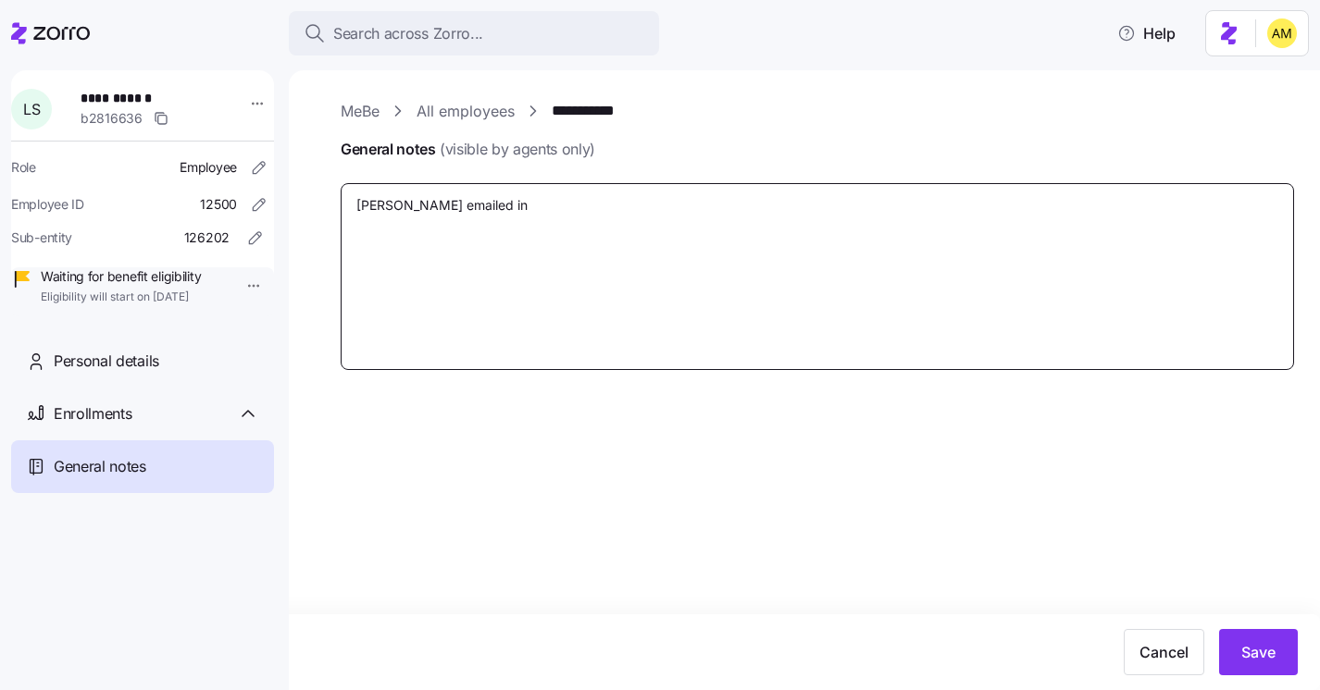
type textarea "Lisa emailed in"
type textarea "x"
type textarea "Lisa emailed in o"
type textarea "x"
type textarea "Lisa emailed in on"
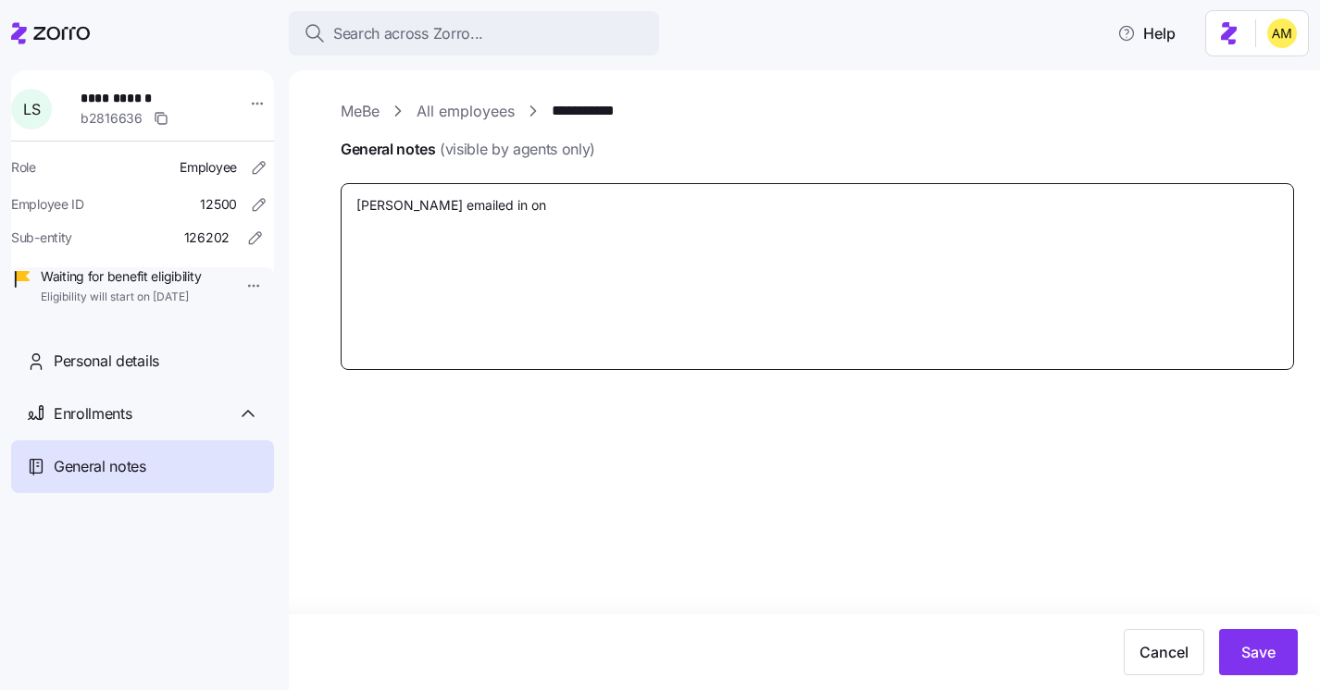
type textarea "x"
type textarea "Lisa emailed in on"
type textarea "x"
type textarea "Lisa emailed in on 1"
type textarea "x"
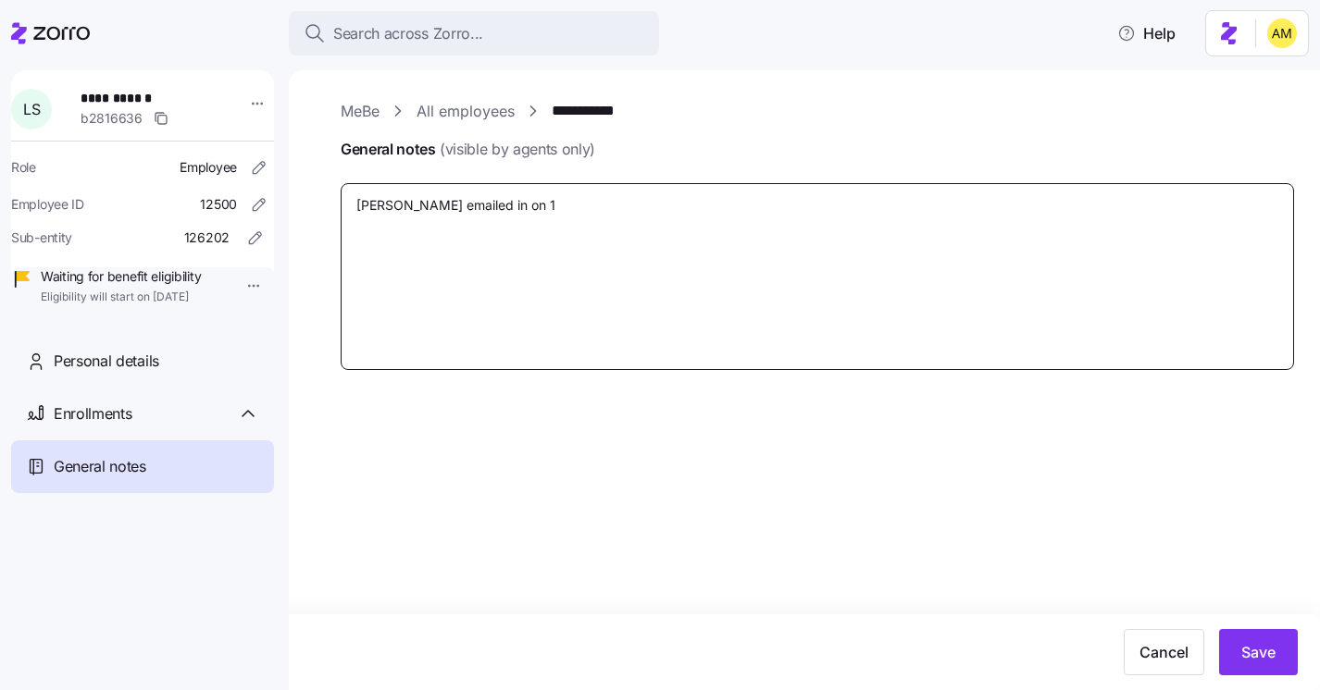
type textarea "Lisa emailed in on 10"
type textarea "x"
type textarea "Lisa emailed in on 10/"
type textarea "x"
type textarea "Lisa emailed in on 10/9"
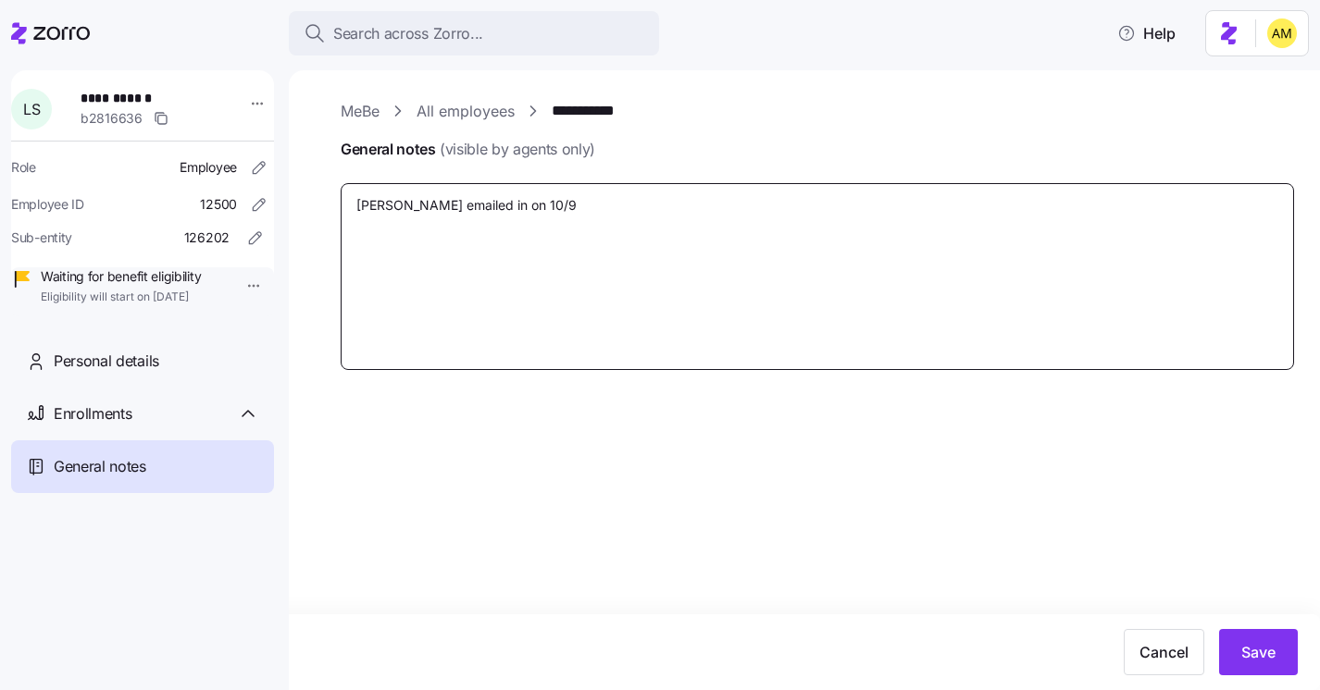
type textarea "x"
type textarea "Lisa emailed in on 10/9"
type textarea "x"
type textarea "Lisa emailed in on 10/9 a"
type textarea "x"
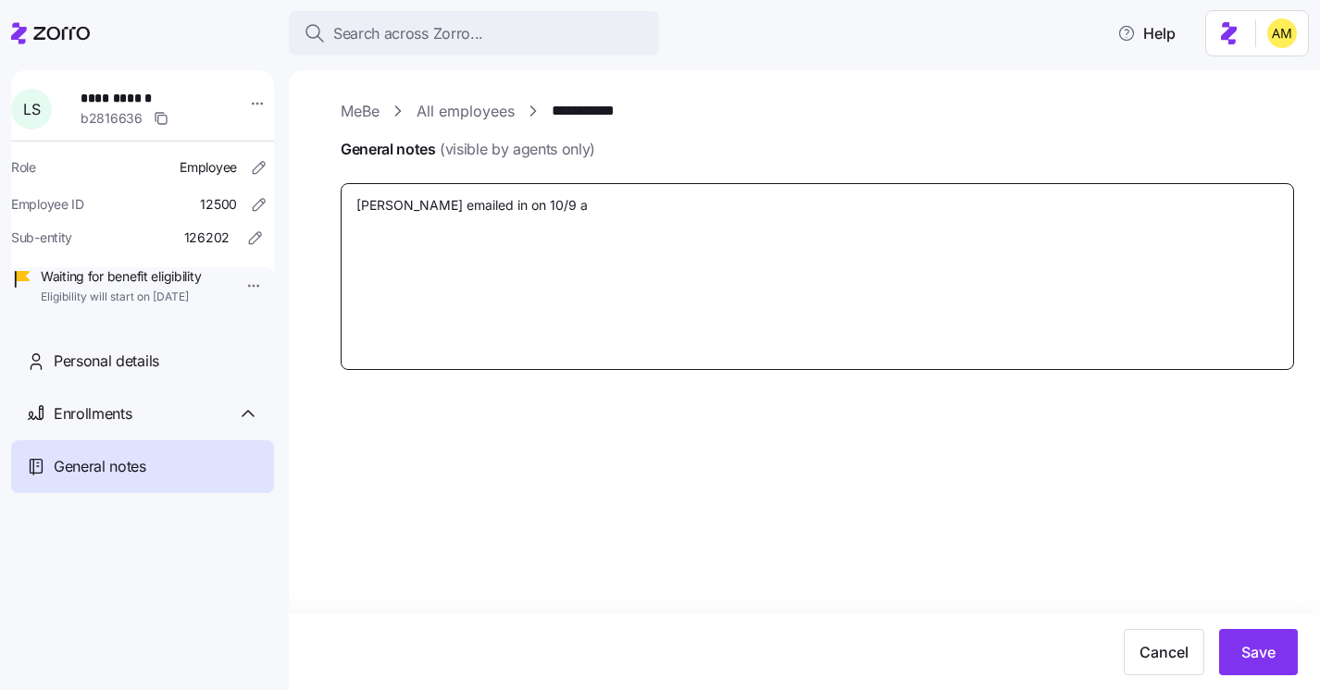
type textarea "Lisa emailed in on 10/9 af"
type textarea "x"
type textarea "Lisa emailed in on 10/9 aft"
type textarea "x"
type textarea "Lisa emailed in on 10/9 afte"
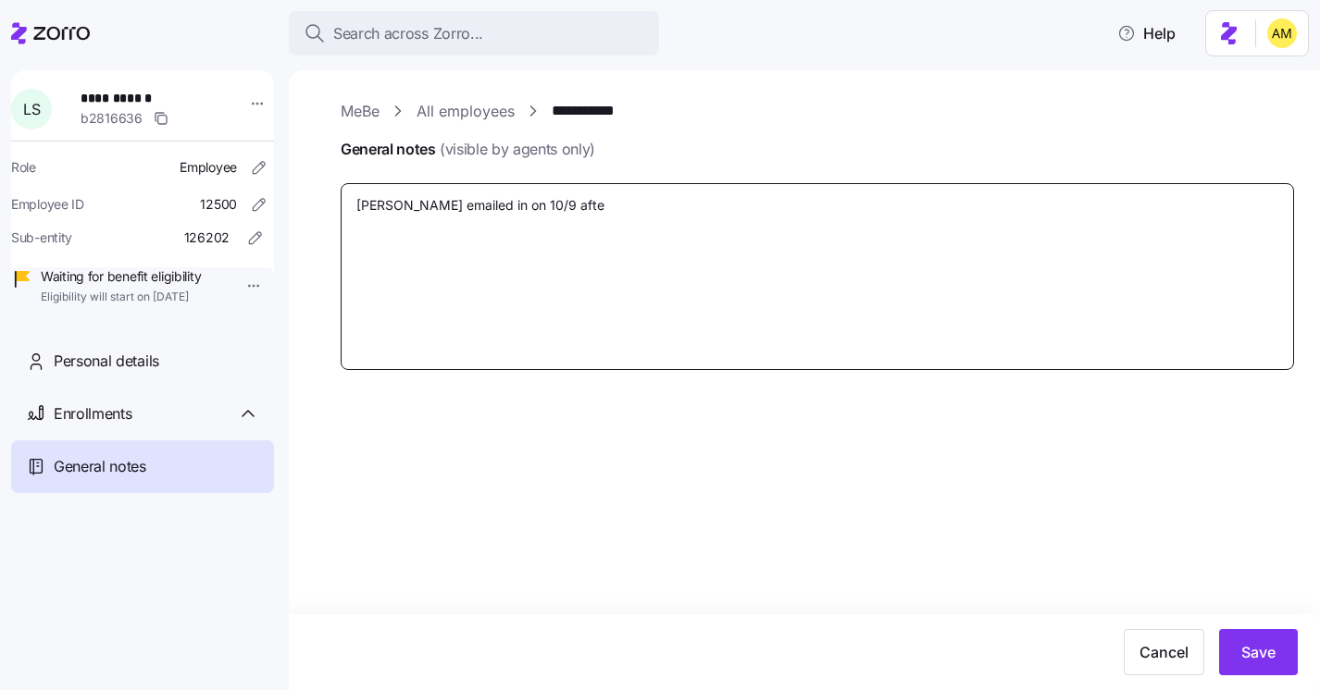
type textarea "x"
type textarea "Lisa emailed in on 10/9 after"
type textarea "x"
type textarea "Lisa emailed in on 10/9 after"
type textarea "x"
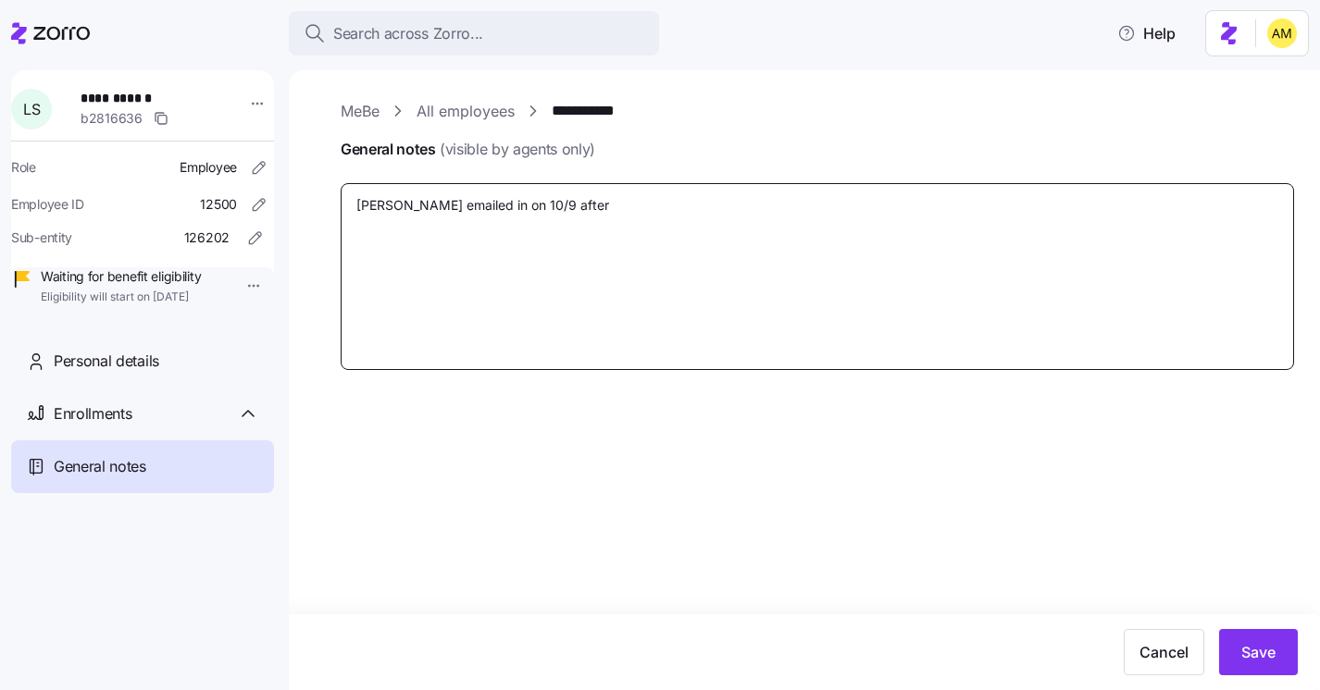
type textarea "Lisa emailed in on 10/9 after w"
type textarea "x"
type textarea "Lisa emailed in on 10/9 after wa"
type textarea "x"
type textarea "Lisa emailed in on 10/9 after wai"
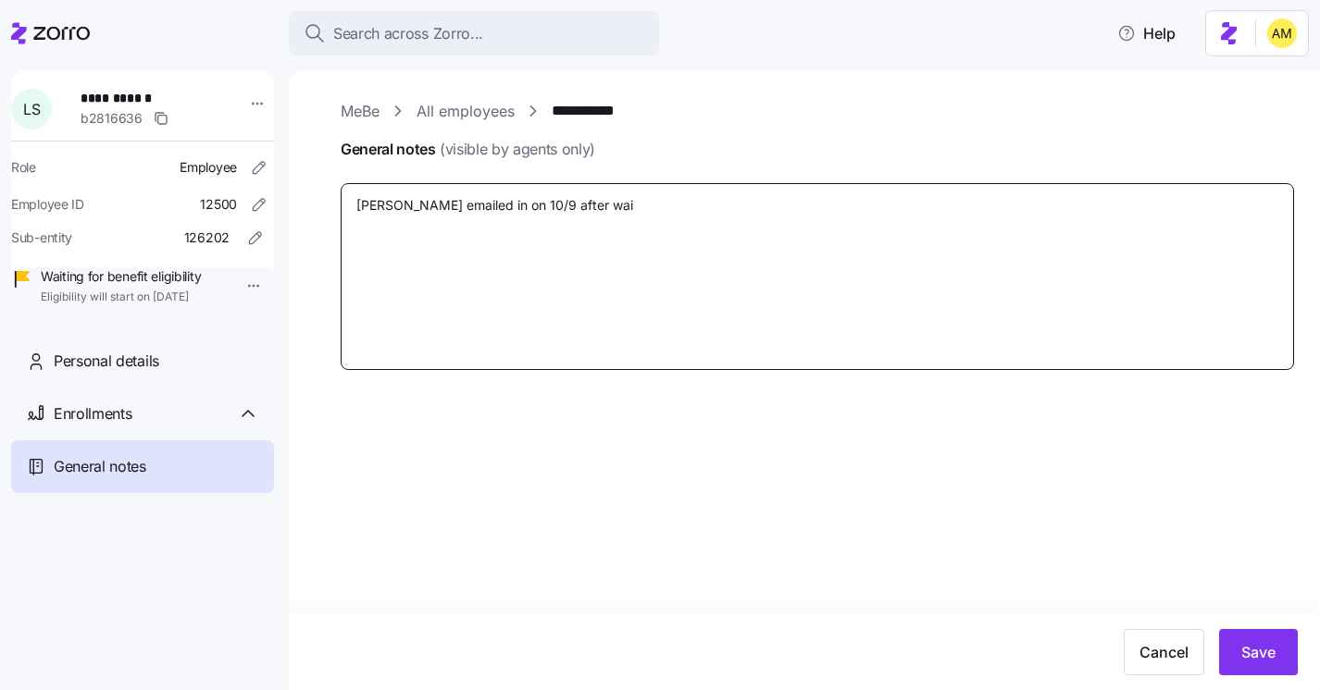
type textarea "x"
type textarea "Lisa emailed in on 10/9 after waiv"
type textarea "x"
type textarea "Lisa emailed in on 10/9 after waivi"
type textarea "x"
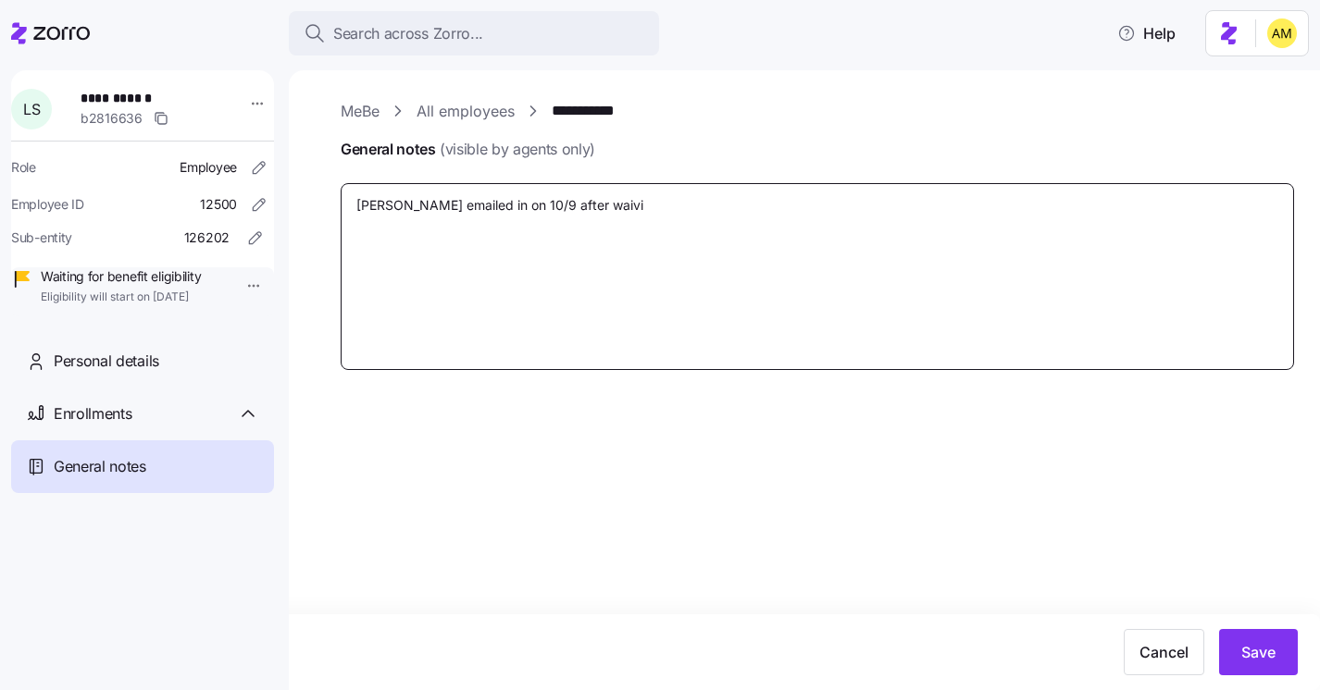
type textarea "Lisa emailed in on 10/9 after waivig"
type textarea "x"
type textarea "Lisa emailed in on 10/9 after waivign"
type textarea "x"
type textarea "Lisa emailed in on 10/9 after waivign"
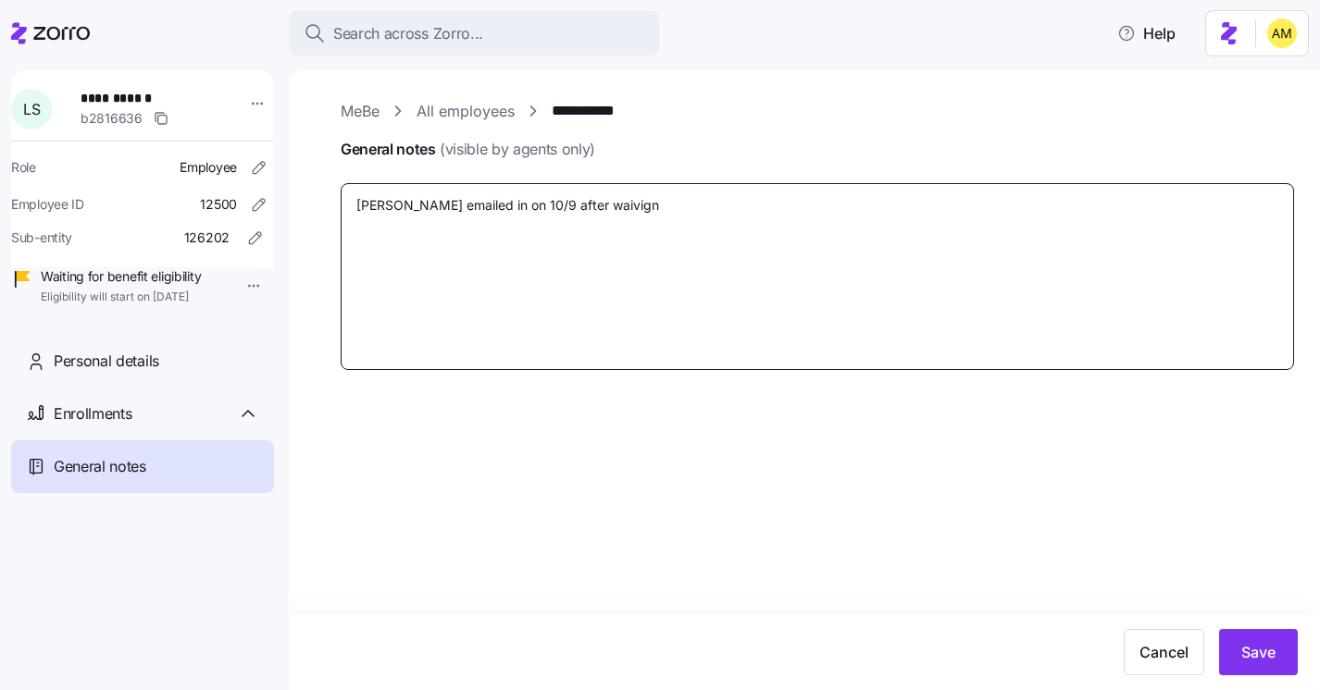
type textarea "x"
type textarea "Lisa emailed in on 10/9 after waivign c"
type textarea "x"
type textarea "Lisa emailed in on 10/9 after waivign"
type textarea "x"
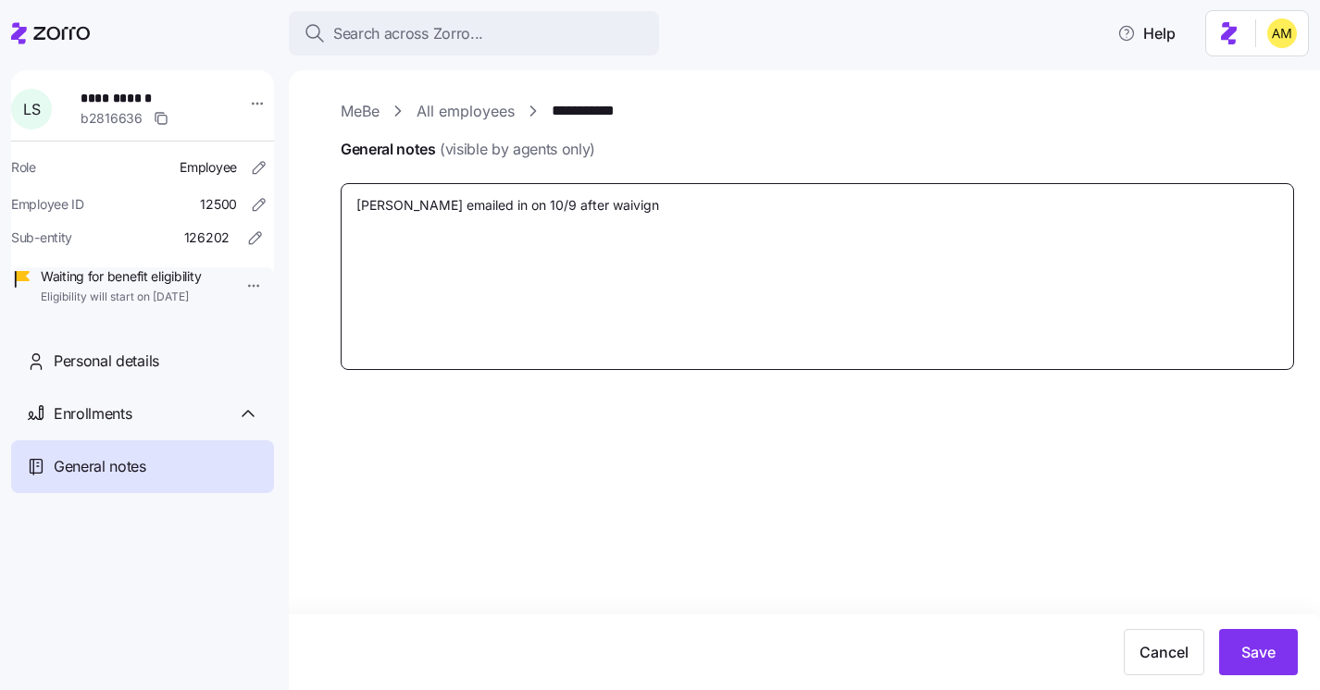
type textarea "Lisa emailed in on 10/9 after waivign"
type textarea "x"
type textarea "Lisa emailed in on 10/9 after waivig"
type textarea "x"
type textarea "Lisa emailed in on 10/9 after waivi"
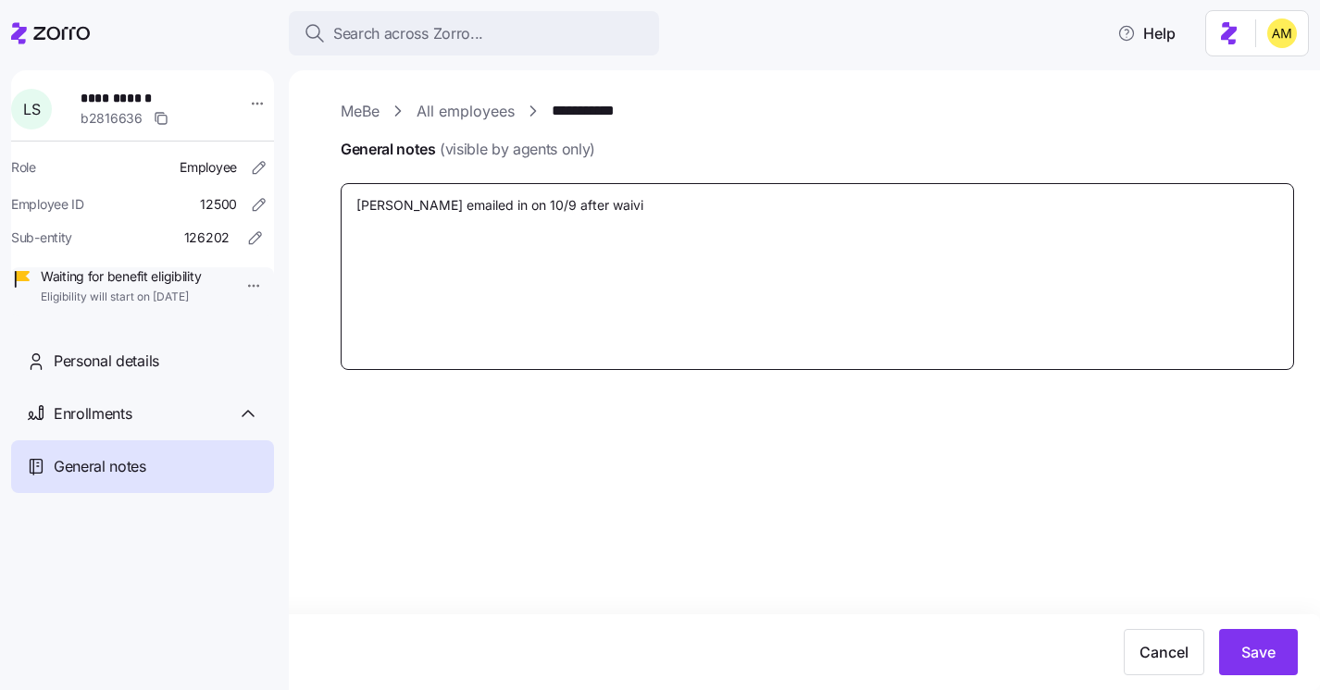
type textarea "x"
type textarea "Lisa emailed in on 10/9 after waivin"
type textarea "x"
type textarea "Lisa emailed in on 10/9 after waiving"
type textarea "x"
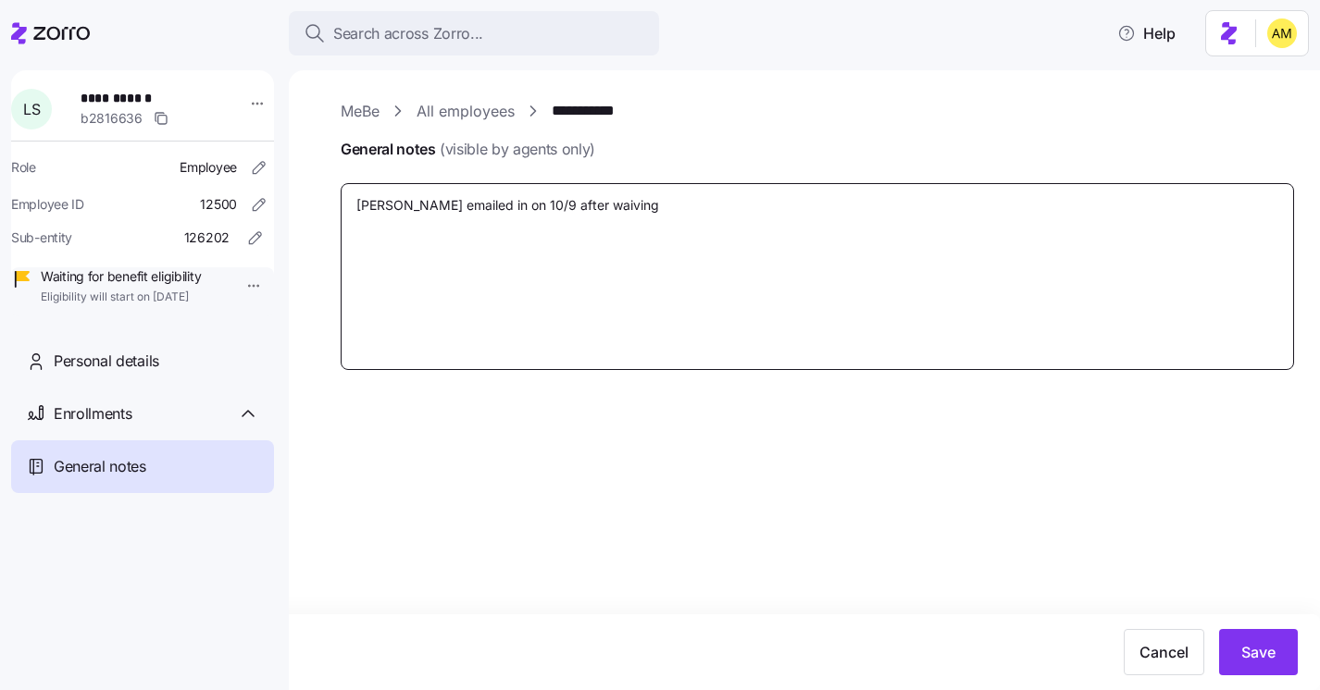
type textarea "Lisa emailed in on 10/9 after waiving"
type textarea "x"
type textarea "Lisa emailed in on 10/9 after waiving c"
type textarea "x"
type textarea "Lisa emailed in on 10/9 after waiving"
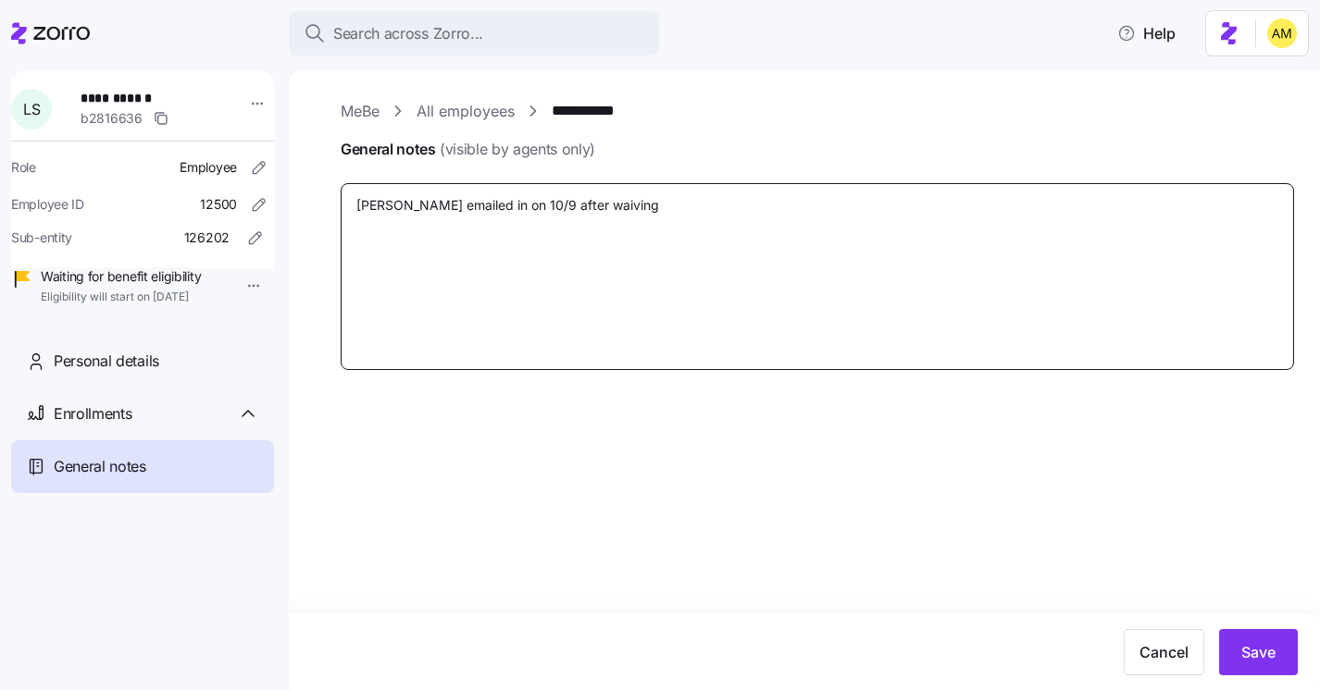
type textarea "x"
type textarea "Lisa emailed in on 10/9 after waiving I"
type textarea "x"
type textarea "Lisa emailed in on 10/9 after waiving IC"
type textarea "x"
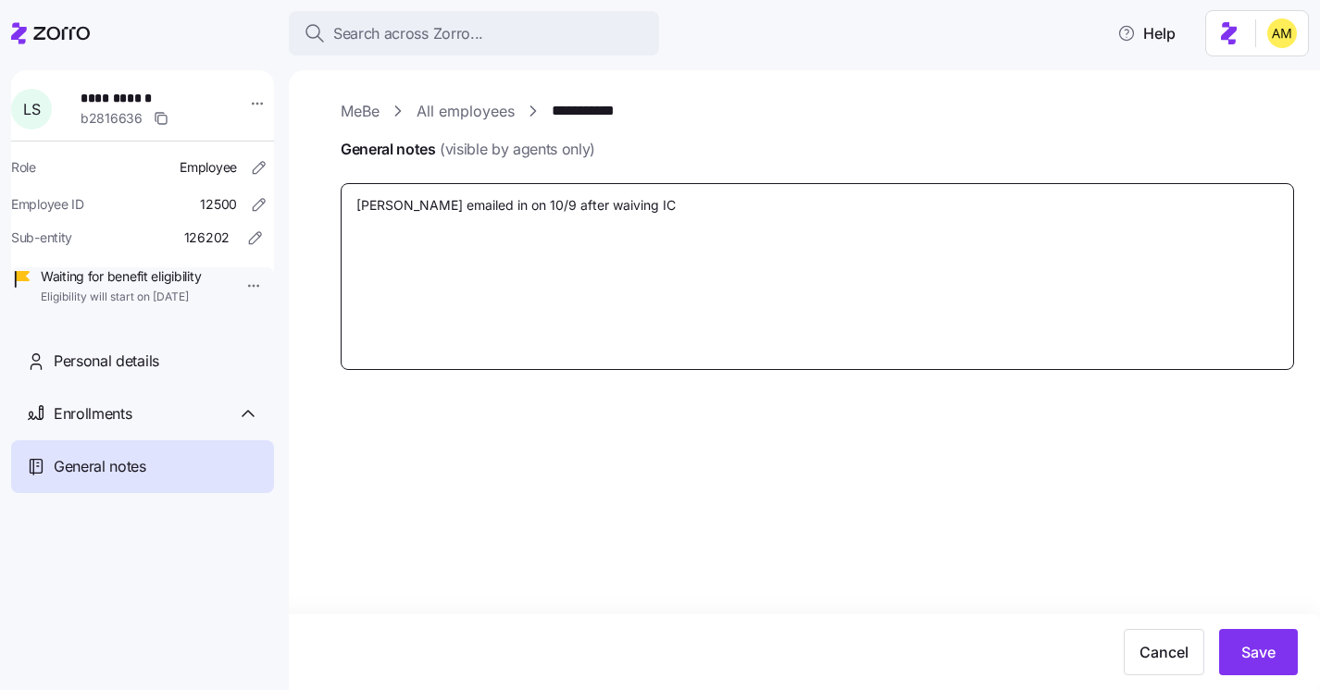
type textarea "Lisa emailed in on 10/9 after waiving ICH"
type textarea "x"
type textarea "Lisa emailed in on 10/9 after waiving ICHA"
type textarea "x"
type textarea "Lisa emailed in on 10/9 after waiving ICH"
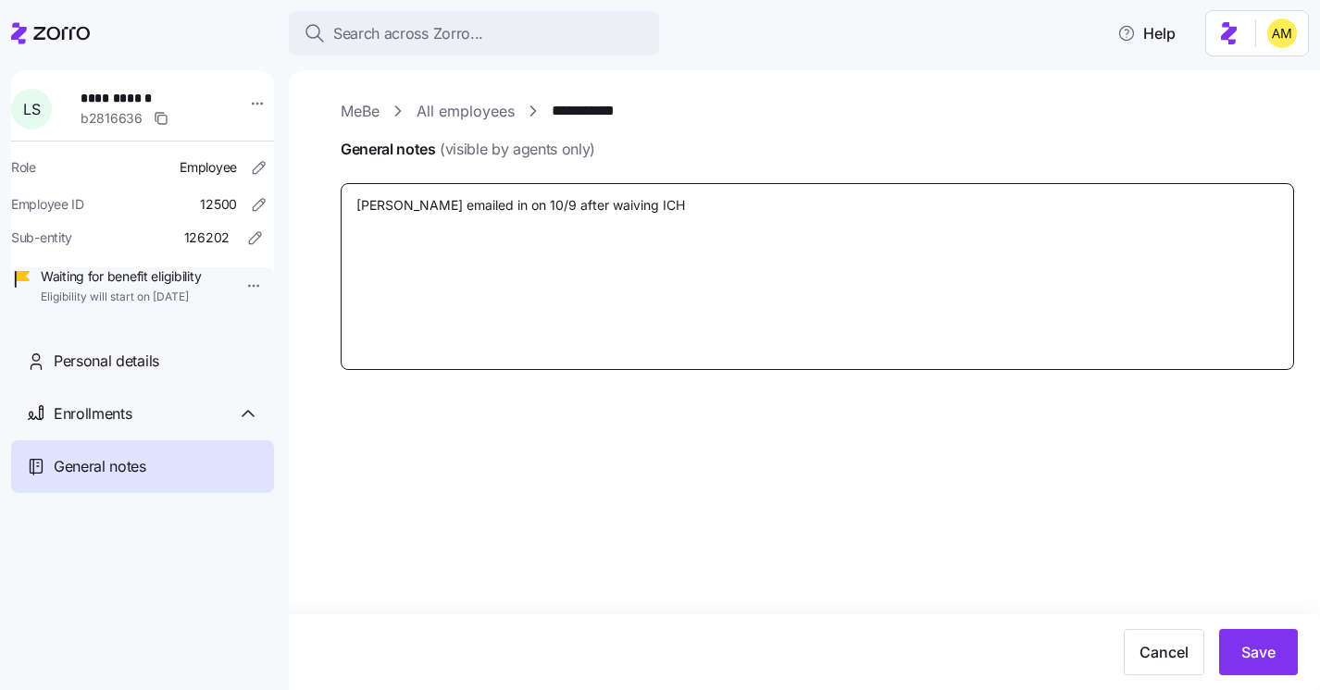
type textarea "x"
type textarea "Lisa emailed in on 10/9 after waiving ICHR"
type textarea "x"
type textarea "Lisa emailed in on 10/9 after waiving ICHRA"
type textarea "x"
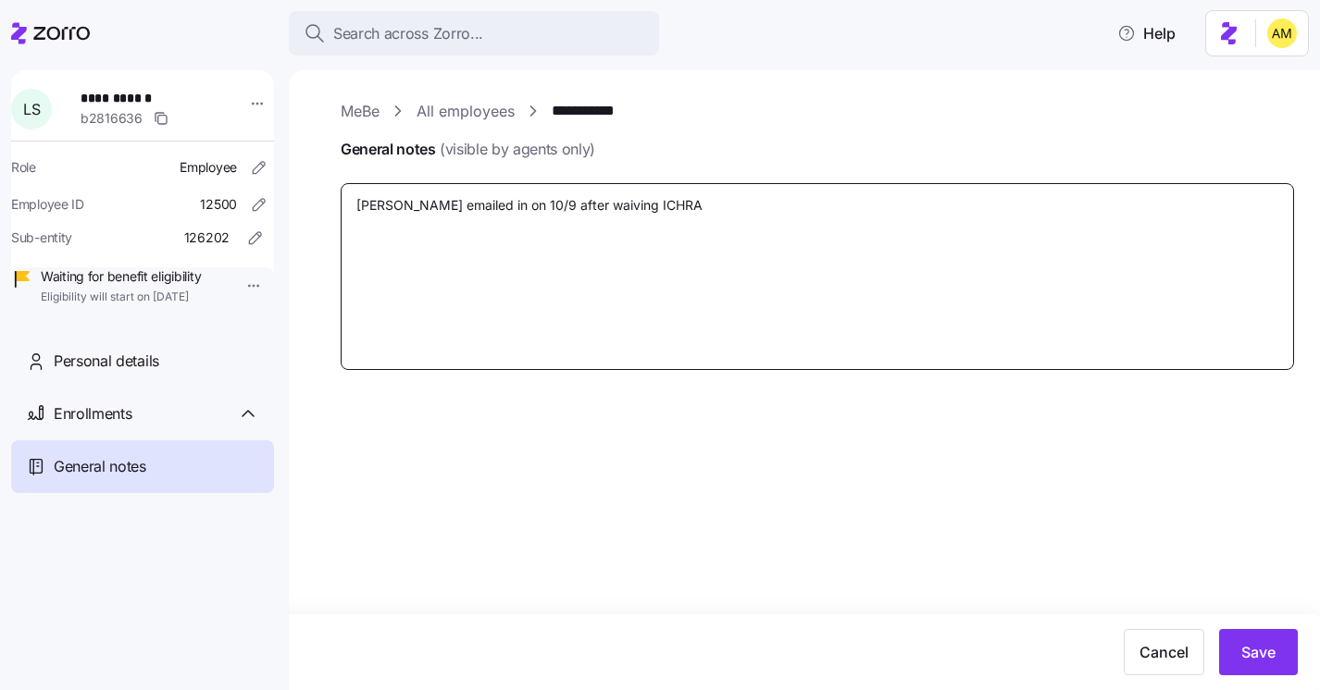
type textarea "Lisa emailed in on 10/9 after waiving ICHRA"
type textarea "x"
type textarea "Lisa emailed in on 10/9 after waiving ICHRA c"
type textarea "x"
type textarea "Lisa emailed in on 10/9 after waiving ICHRA co"
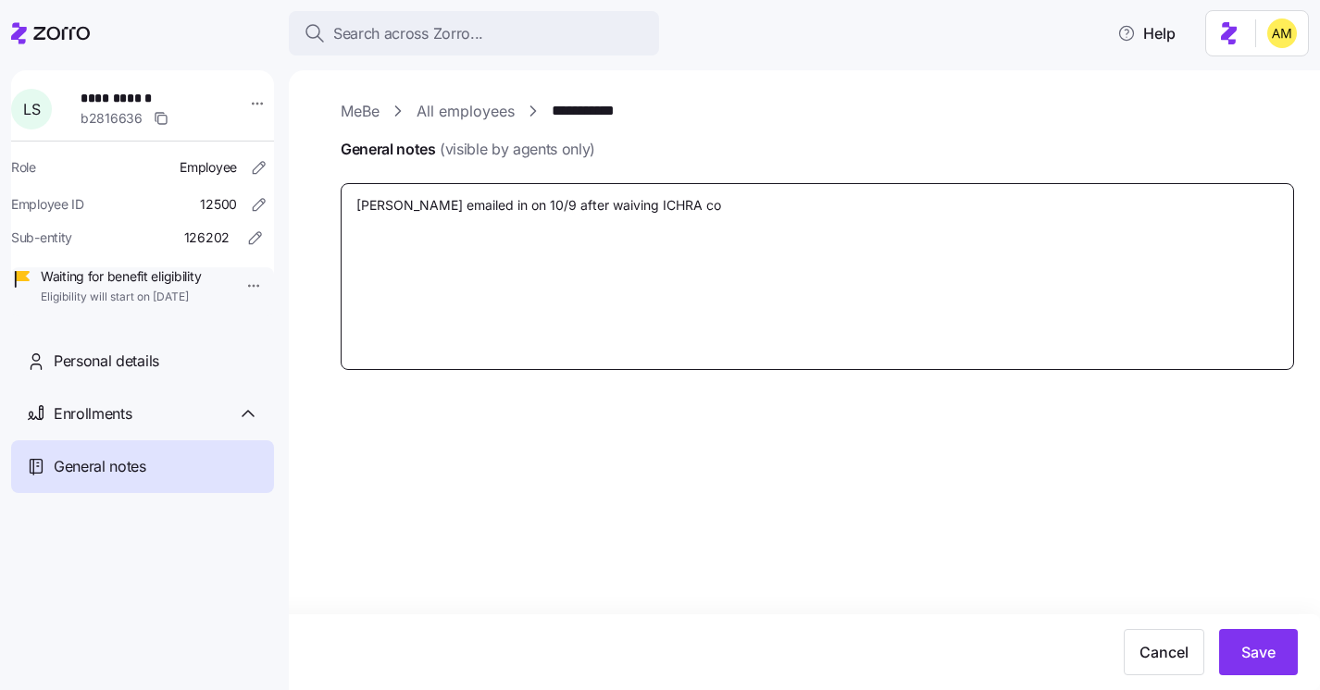
type textarea "x"
type textarea "Lisa emailed in on 10/9 after waiving ICHRA cov"
type textarea "x"
type textarea "Lisa emailed in on 10/9 after waiving ICHRA cove"
type textarea "x"
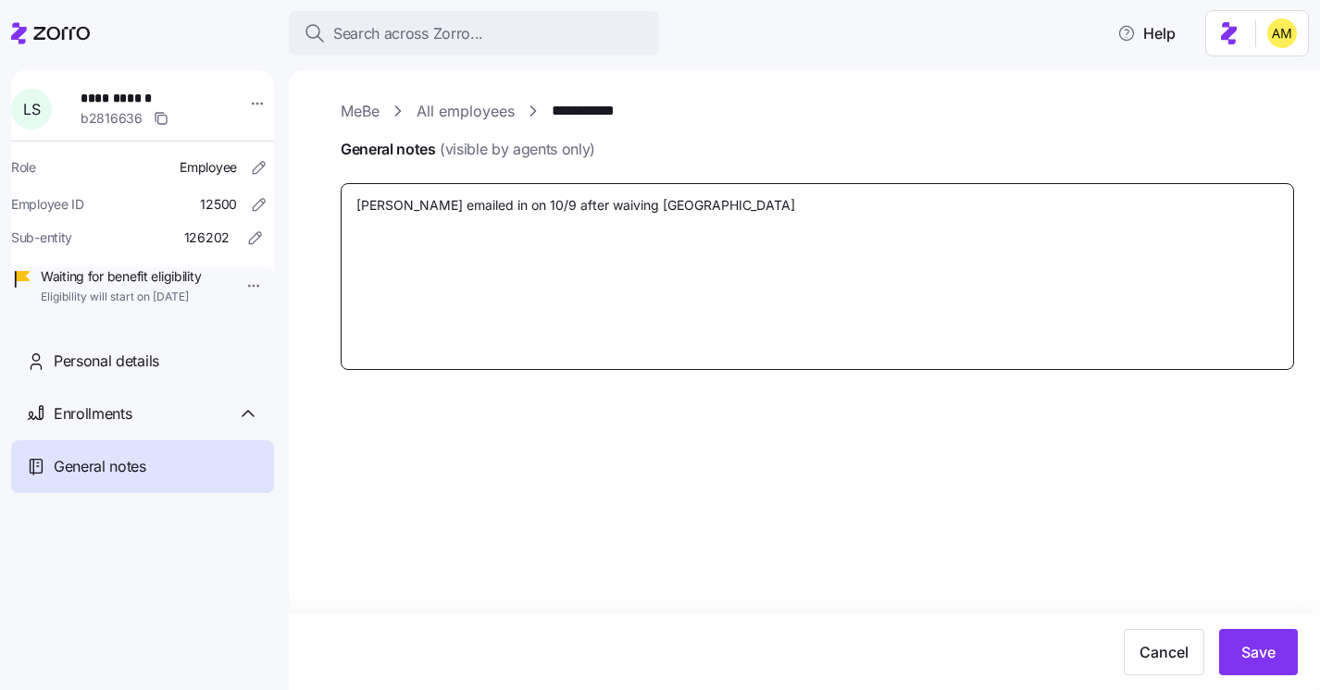
type textarea "Lisa emailed in on 10/9 after waiving ICHRA cover"
type textarea "x"
type textarea "Lisa emailed in on 10/9 after waiving ICHRA covera"
type textarea "x"
type textarea "Lisa emailed in on 10/9 after waiving ICHRA coverag"
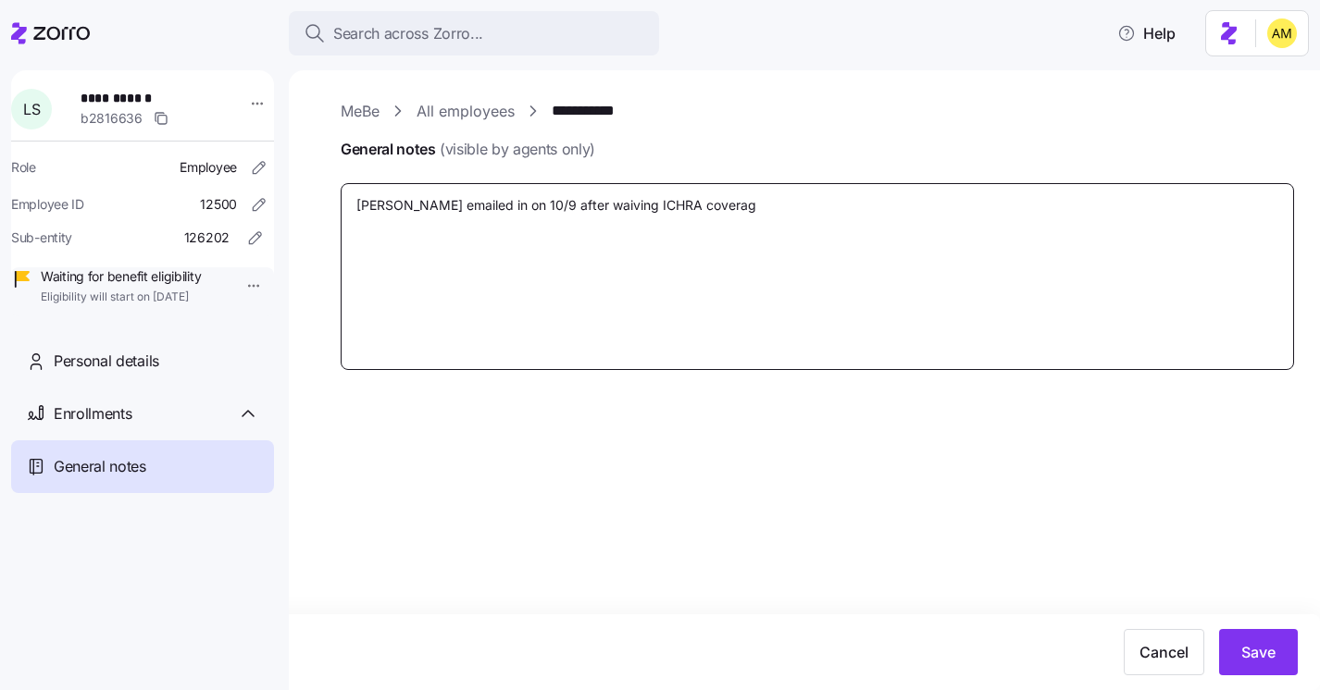
type textarea "x"
type textarea "Lisa emailed in on 10/9 after waiving ICHRA coverage"
type textarea "x"
type textarea "Lisa emailed in on 10/9 after waiving ICHRA coverage"
type textarea "x"
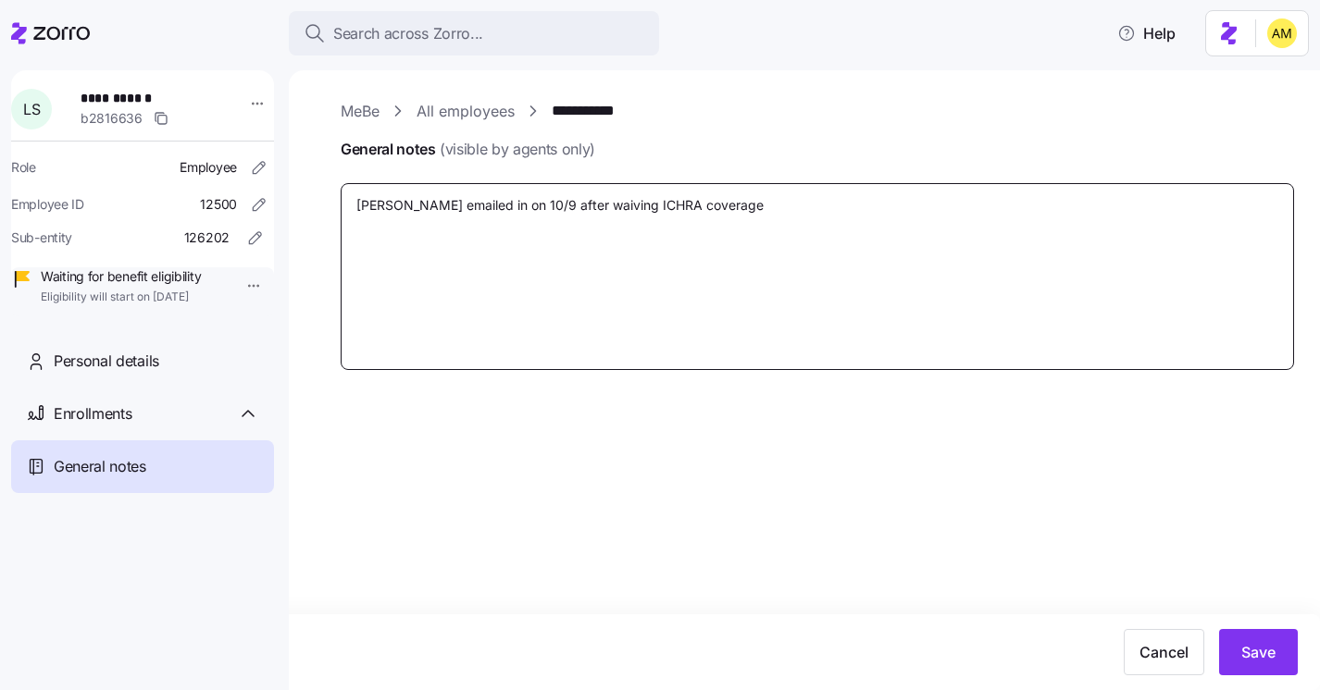
type textarea "Lisa emailed in on 10/9 after waiving ICHRA coverage a"
type textarea "x"
type textarea "Lisa emailed in on 10/9 after waiving ICHRA coverage an"
type textarea "x"
type textarea "Lisa emailed in on 10/9 after waiving ICHRA coverage and"
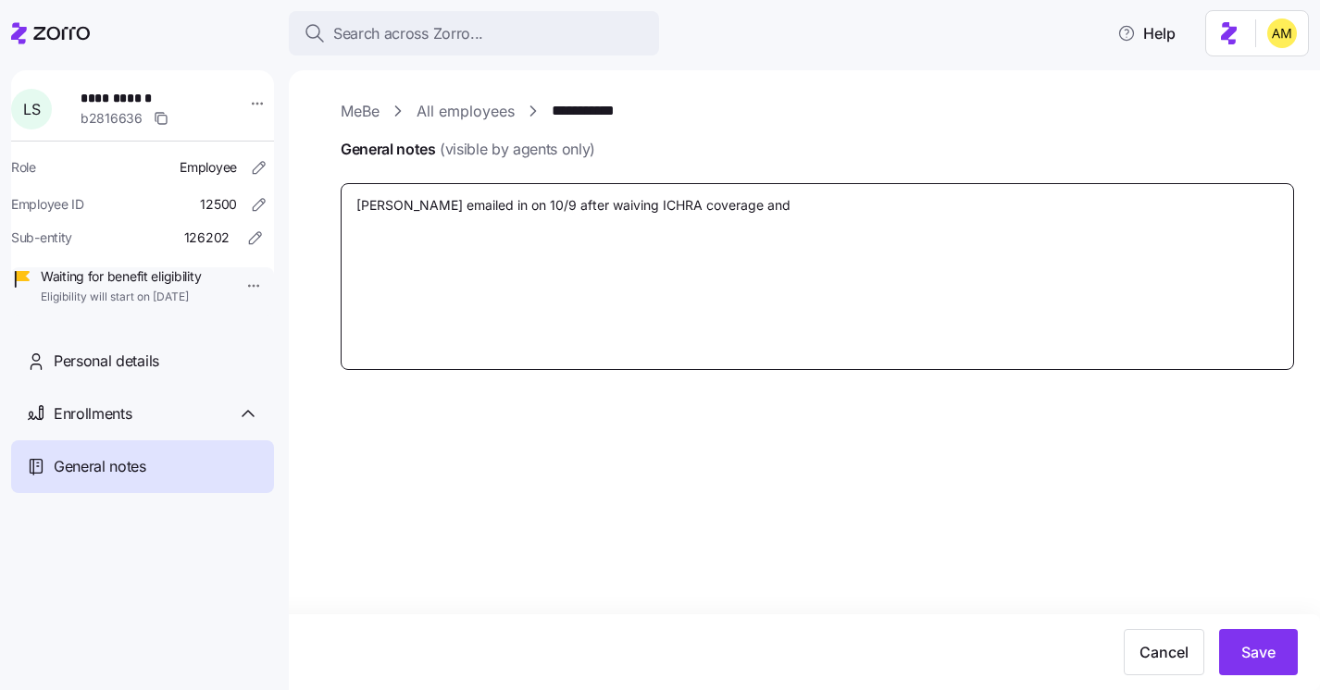
type textarea "x"
type textarea "Lisa emailed in on 10/9 after waiving ICHRA coverage and w"
type textarea "x"
type textarea "Lisa emailed in on 10/9 after waiving ICHRA coverage and wa"
type textarea "x"
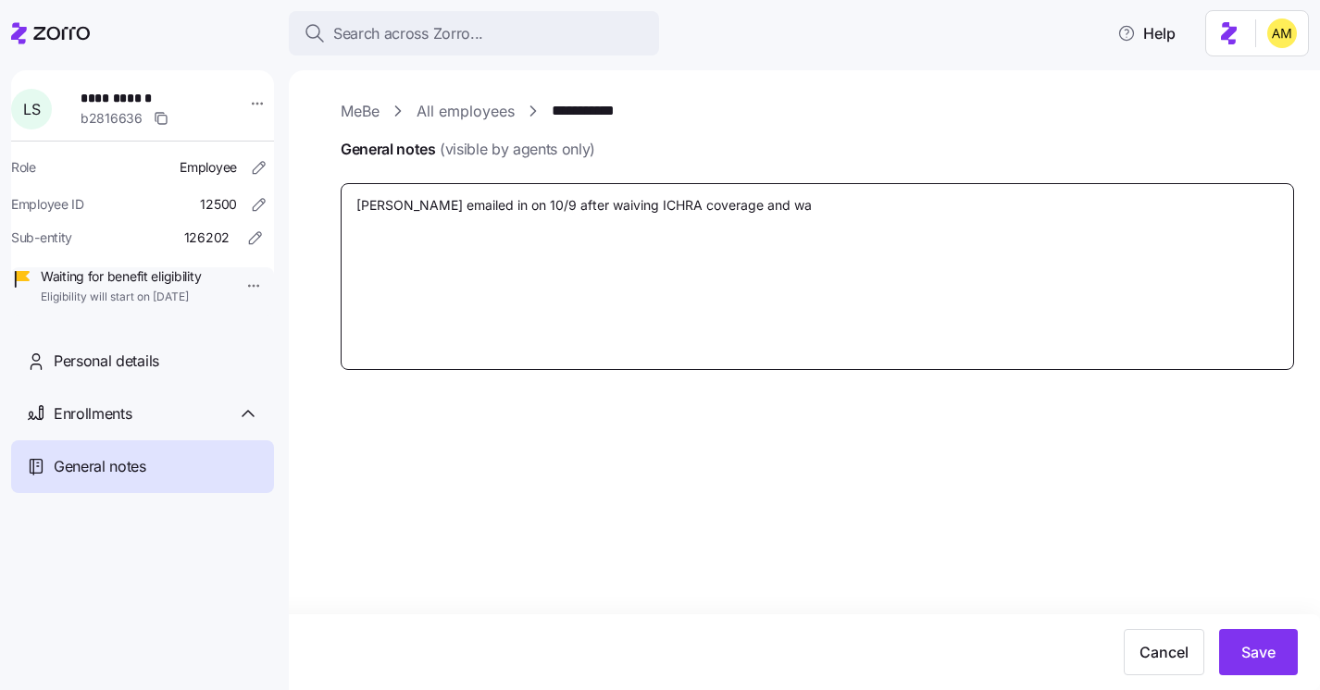
type textarea "Lisa emailed in on 10/9 after waiving ICHRA coverage and wan"
type textarea "x"
type textarea "Lisa emailed in on 10/9 after waiving ICHRA coverage and want"
type textarea "x"
type textarea "Lisa emailed in on 10/9 after waiving ICHRA coverage and wante"
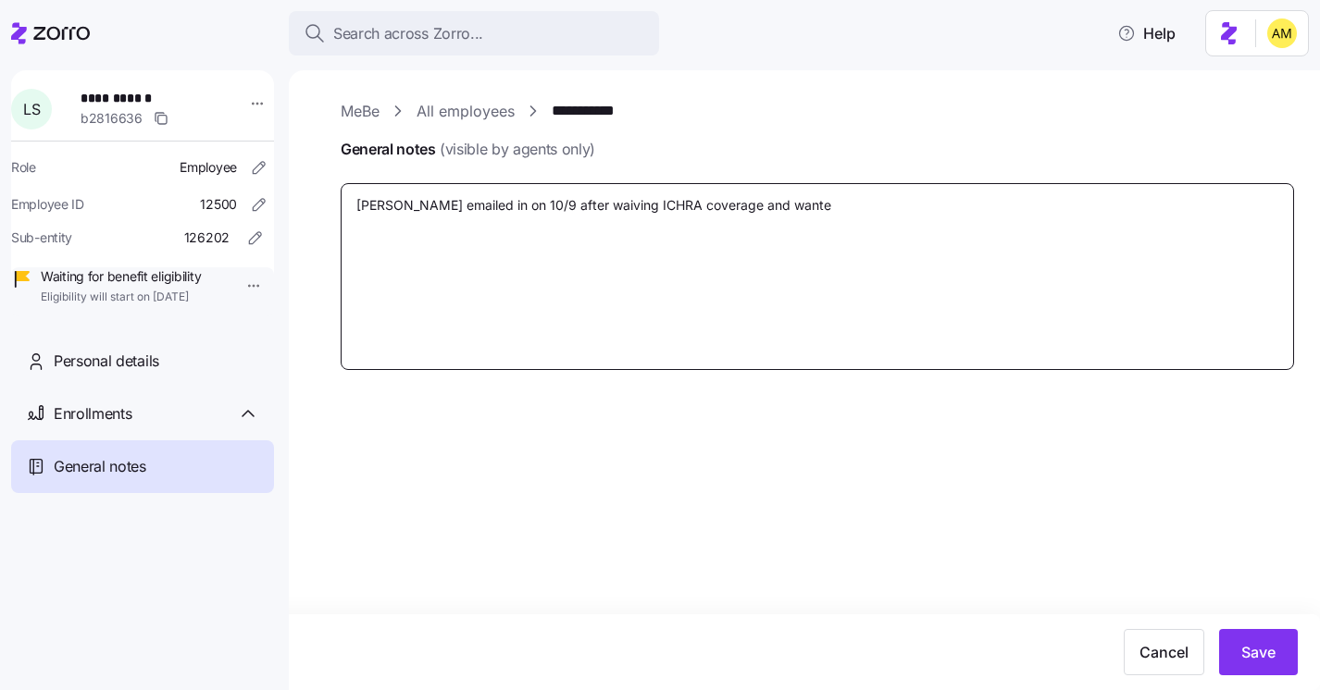
type textarea "x"
type textarea "Lisa emailed in on 10/9 after waiving ICHRA coverage and wanted"
type textarea "x"
type textarea "Lisa emailed in on 10/9 after waiving ICHRA coverage and wanted"
type textarea "x"
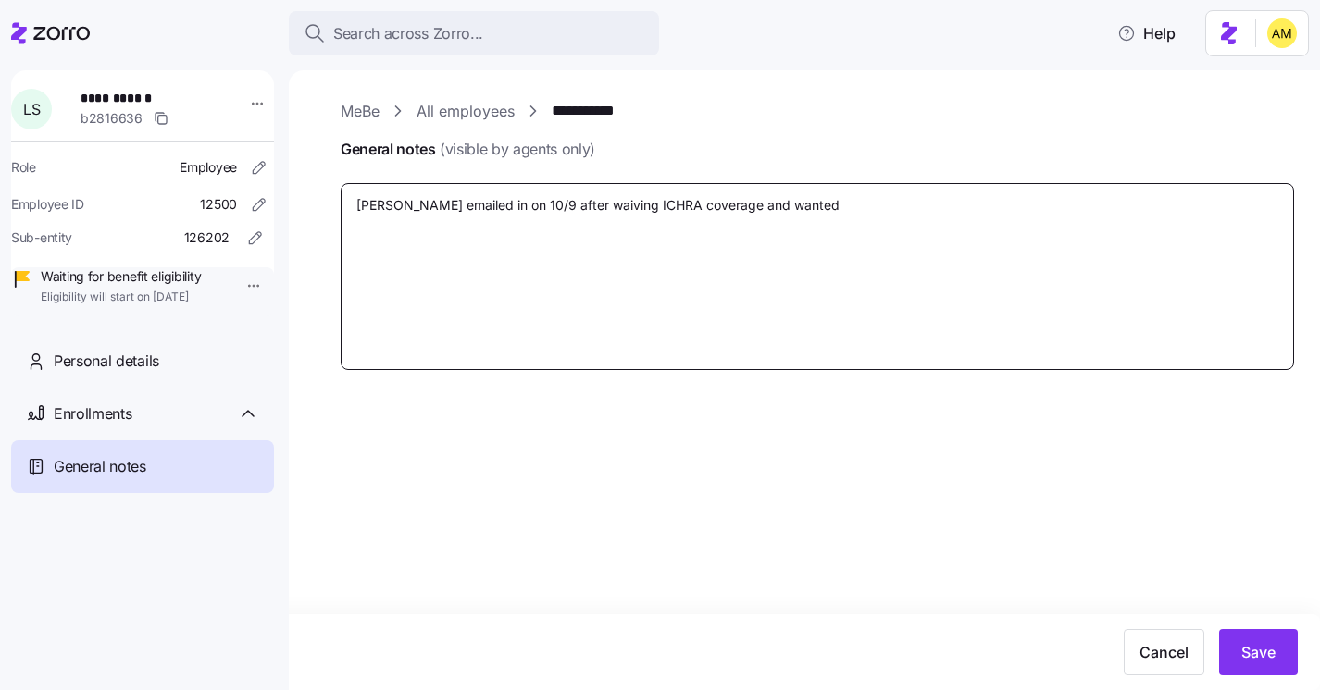
type textarea "Lisa emailed in on 10/9 after waiving ICHRA coverage and wanted t"
type textarea "x"
type textarea "Lisa emailed in on 10/9 after waiving ICHRA coverage and wanted to"
type textarea "x"
type textarea "Lisa emailed in on 10/9 after waiving ICHRA coverage and wanted to"
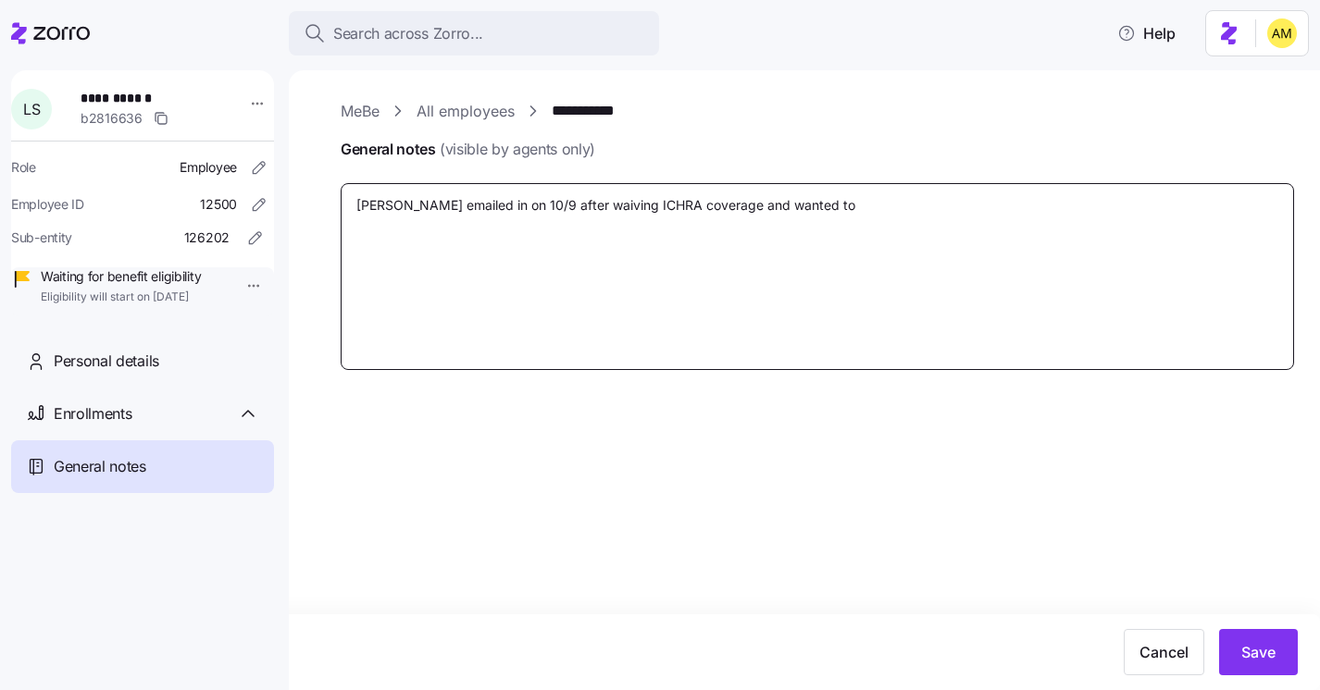
type textarea "x"
type textarea "Lisa emailed in on 10/9 after waiving ICHRA coverage and wanted to p"
type textarea "x"
type textarea "Lisa emailed in on 10/9 after waiving ICHRA coverage and wanted to pr"
type textarea "x"
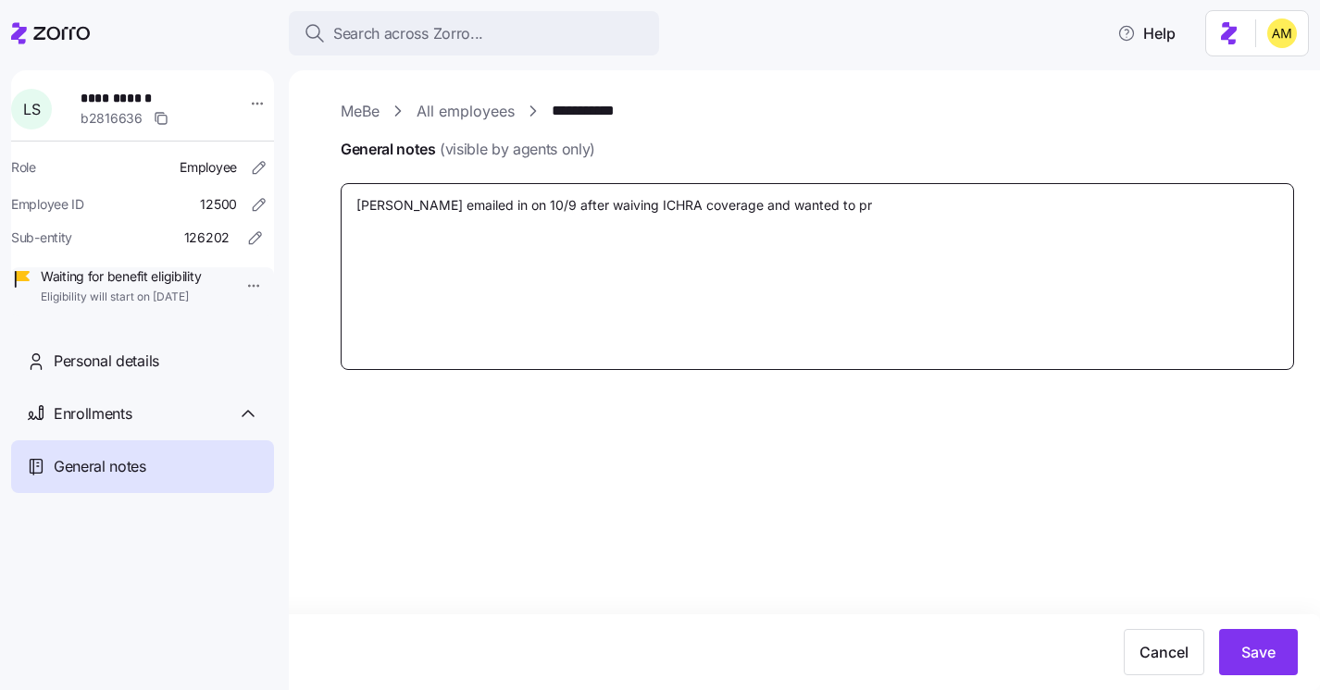
type textarea "Lisa emailed in on 10/9 after waiving ICHRA coverage and wanted to p"
type textarea "x"
type textarea "Lisa emailed in on 10/9 after waiving ICHRA coverage and wanted to pa"
type textarea "x"
type textarea "Lisa emailed in on 10/9 after waiving ICHRA coverage and wanted to par"
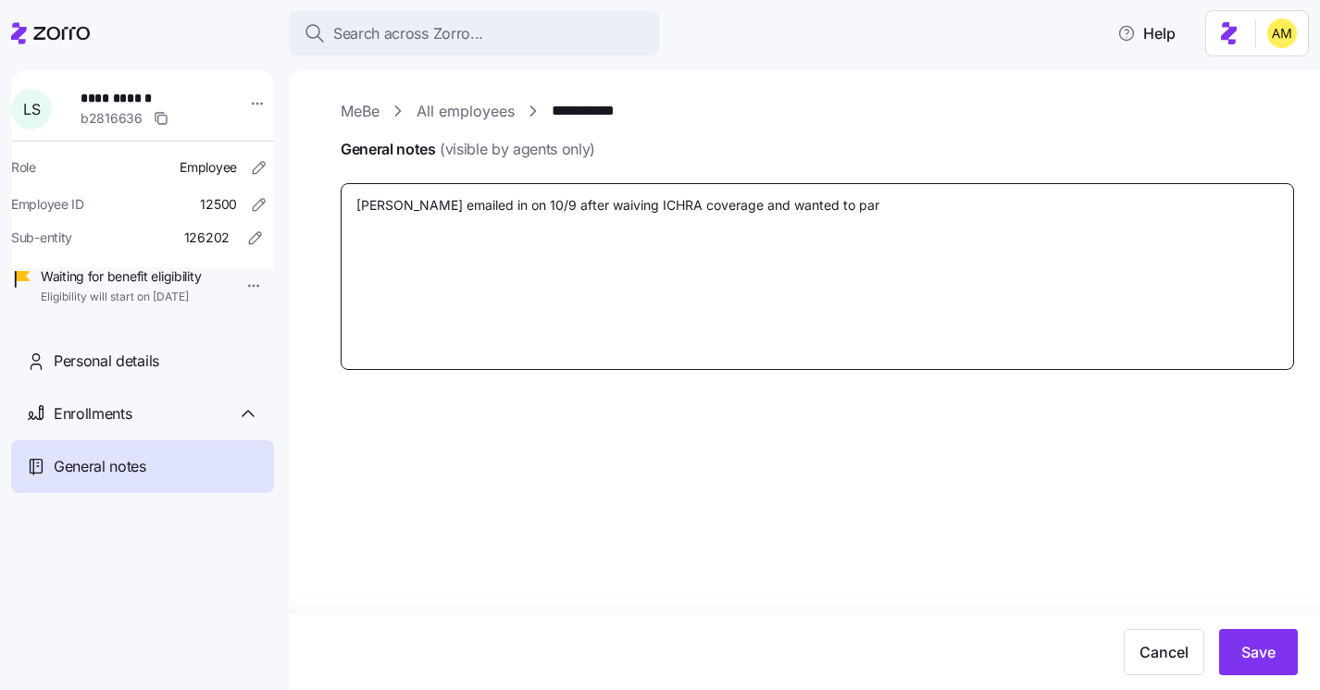
type textarea "x"
type textarea "Lisa emailed in on 10/9 after waiving ICHRA coverage and wanted to part"
type textarea "x"
type textarea "Lisa emailed in on 10/9 after waiving ICHRA coverage and wanted to parti"
type textarea "x"
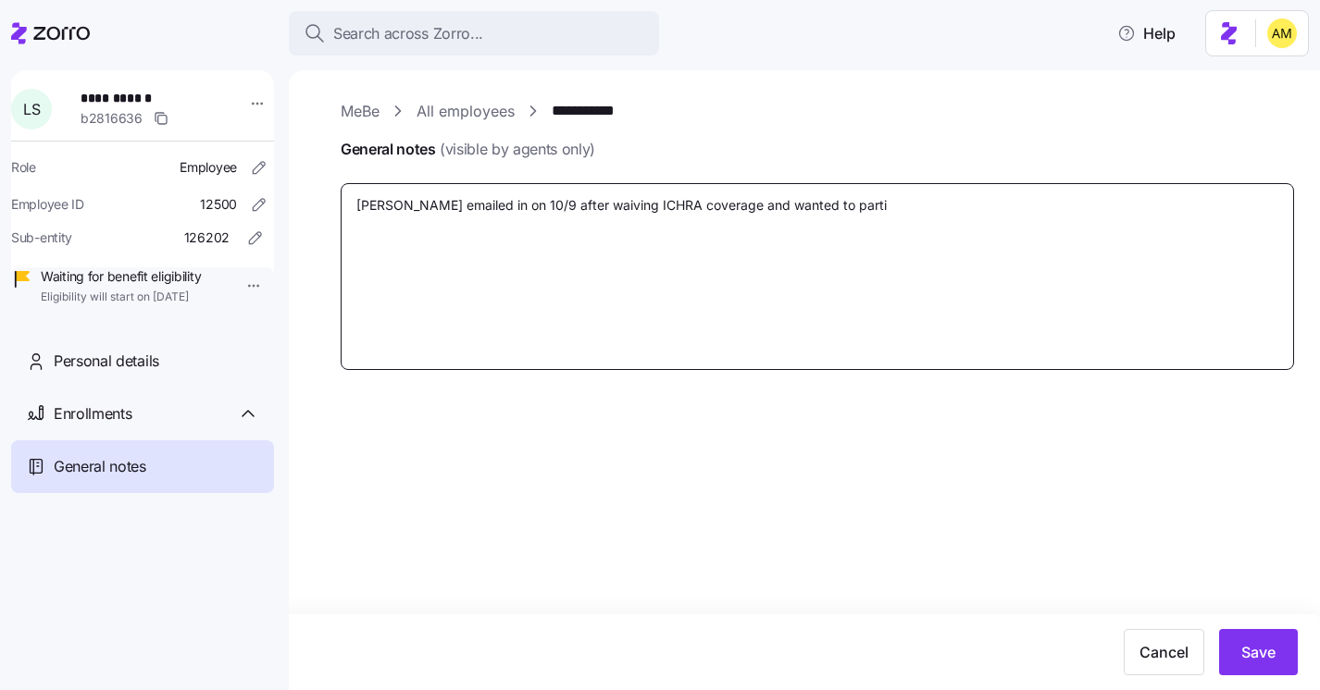
type textarea "Lisa emailed in on 10/9 after waiving ICHRA coverage and wanted to partic"
type textarea "x"
type textarea "Lisa emailed in on 10/9 after waiving ICHRA coverage and wanted to partici"
type textarea "x"
type textarea "Lisa emailed in on 10/9 after waiving ICHRA coverage and wanted to particip"
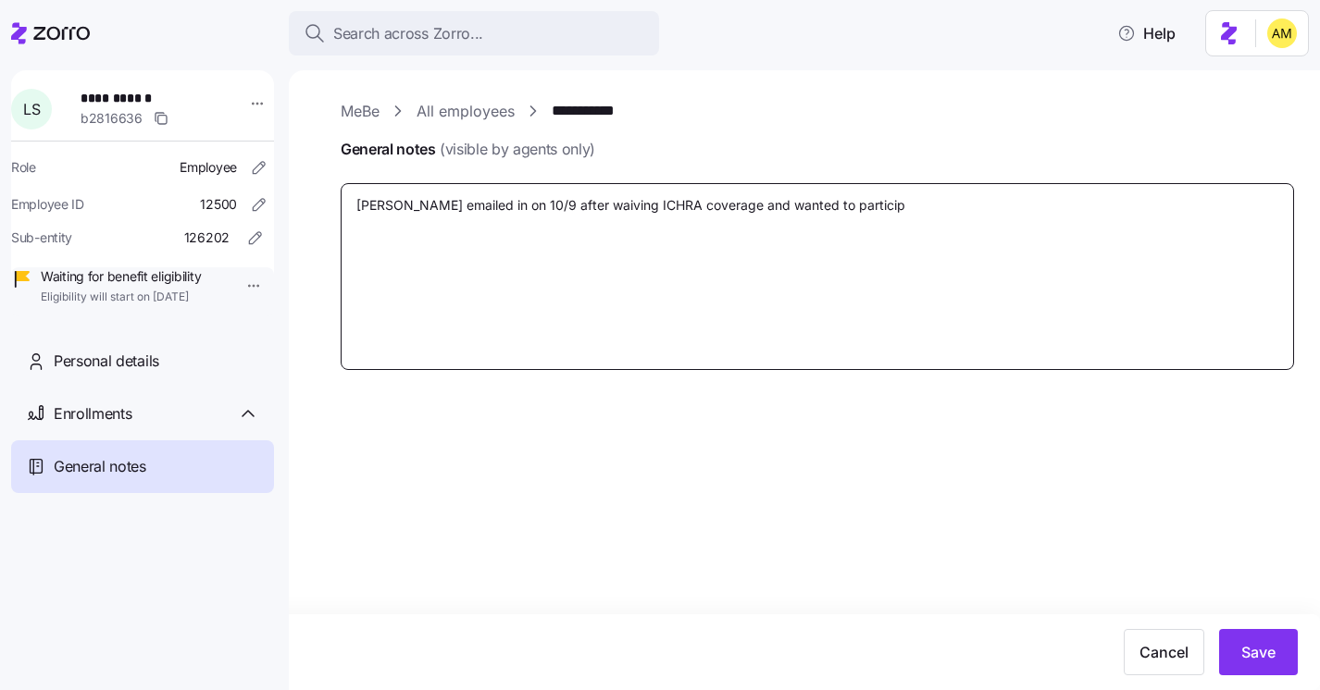
type textarea "x"
type textarea "Lisa emailed in on 10/9 after waiving ICHRA coverage and wanted to participa"
type textarea "x"
type textarea "Lisa emailed in on 10/9 after waiving ICHRA coverage and wanted to participat"
type textarea "x"
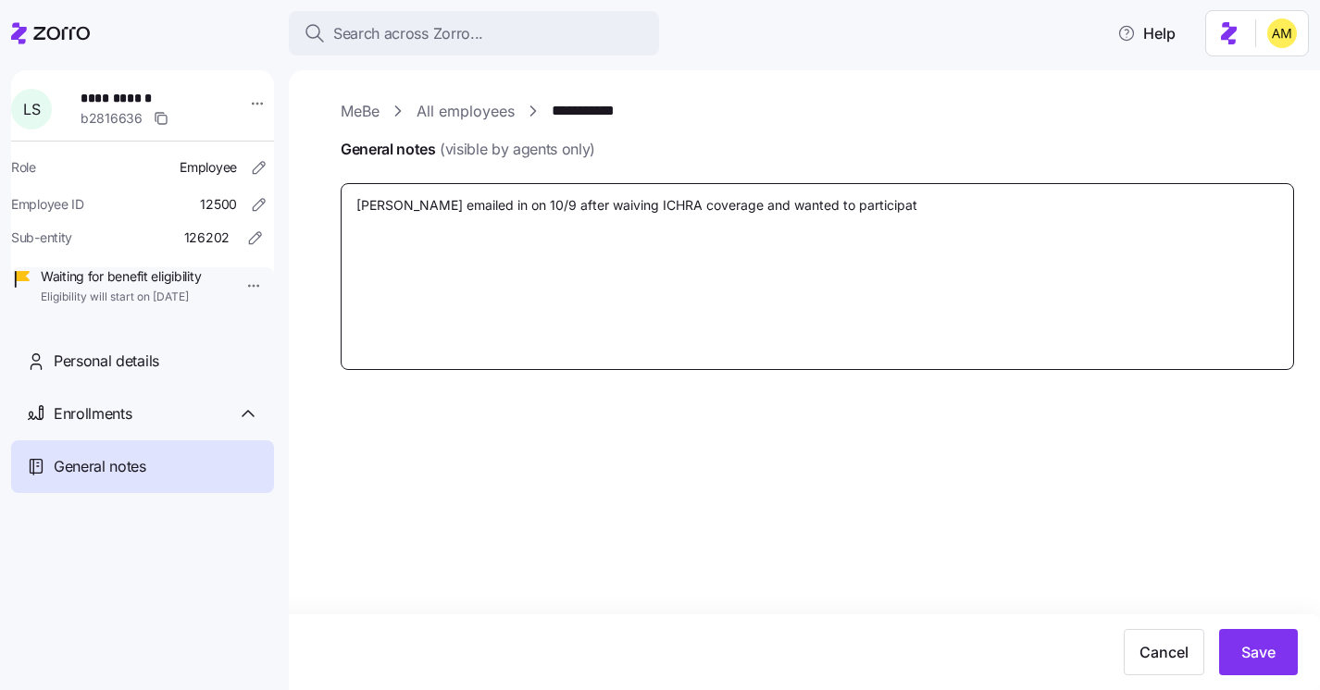
type textarea "Lisa emailed in on 10/9 after waiving ICHRA coverage and wanted to participate"
type textarea "x"
type textarea "Lisa emailed in on 10/9 after waiving ICHRA coverage and wanted to participate"
type textarea "x"
type textarea "Lisa emailed in on 10/9 after waiving ICHRA coverage and wanted to participate"
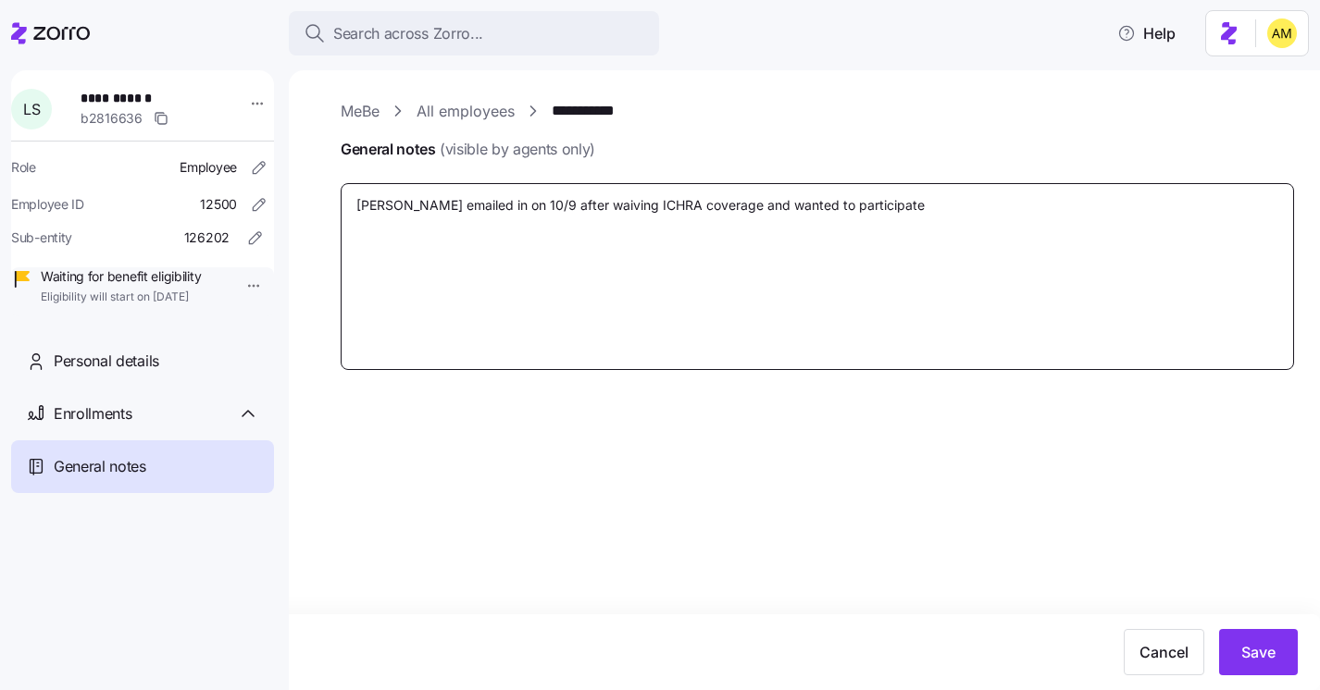
type textarea "x"
type textarea "Lisa emailed in on 10/9 after waiving ICHRA coverage and wanted to participate."
type textarea "x"
type textarea "Lisa emailed in on 10/9 after waiving ICHRA coverage and wanted to participate."
type textarea "x"
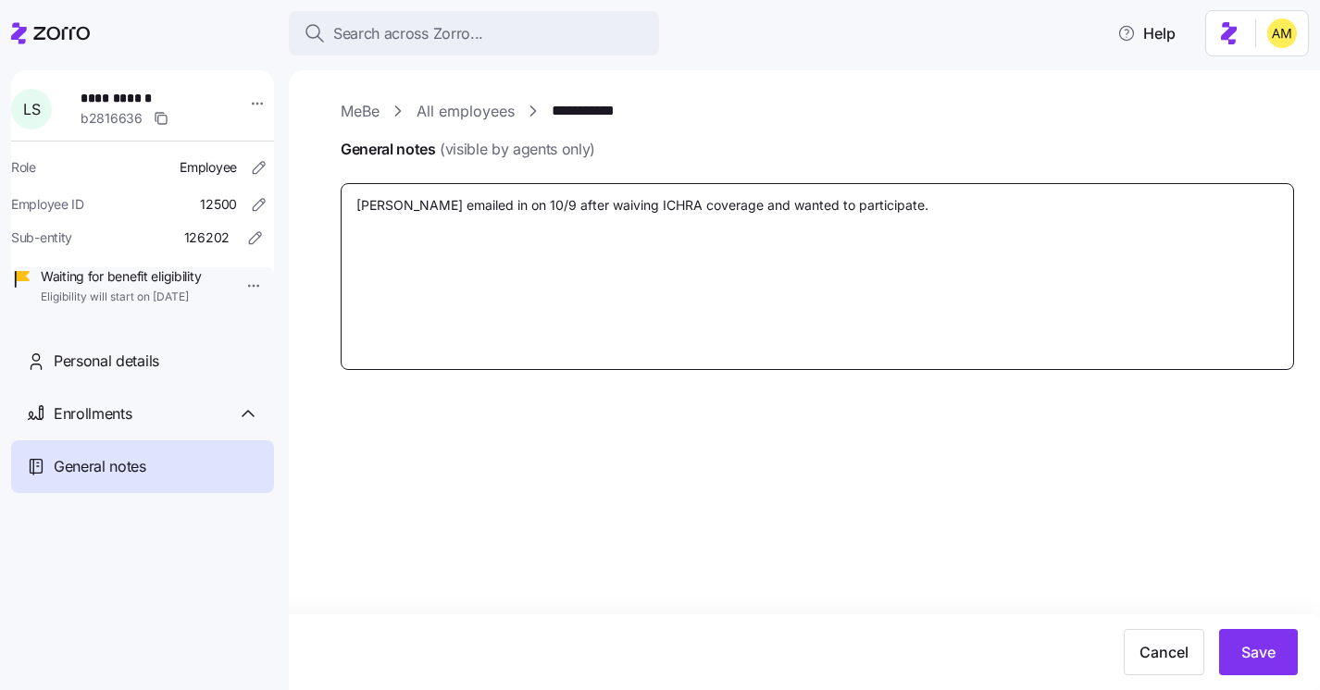
type textarea "Lisa emailed in on 10/9 after waiving ICHRA coverage and wanted to participate.…"
type textarea "x"
type textarea "Lisa emailed in on 10/9 after waiving ICHRA coverage and wanted to participate.…"
type textarea "x"
type textarea "Lisa emailed in on 10/9 after waiving ICHRA coverage and wanted to participate.…"
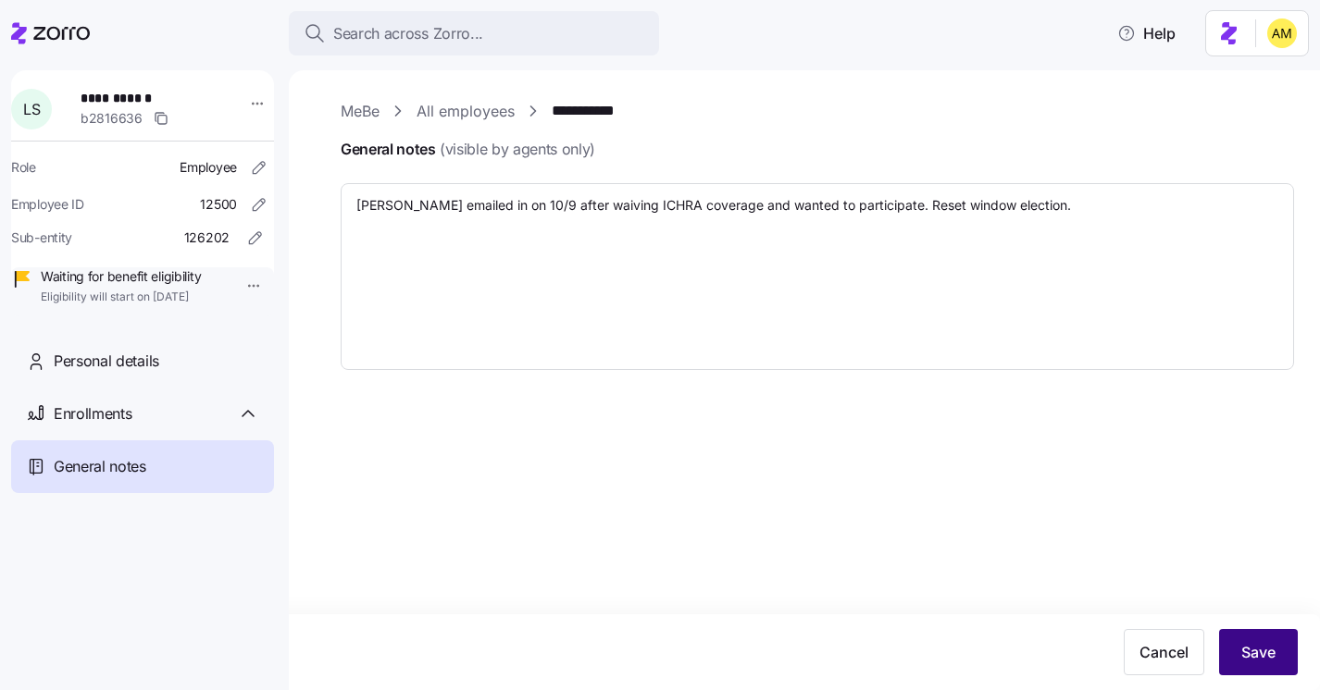
click at [1249, 641] on button "Save" at bounding box center [1258, 652] width 79 height 46
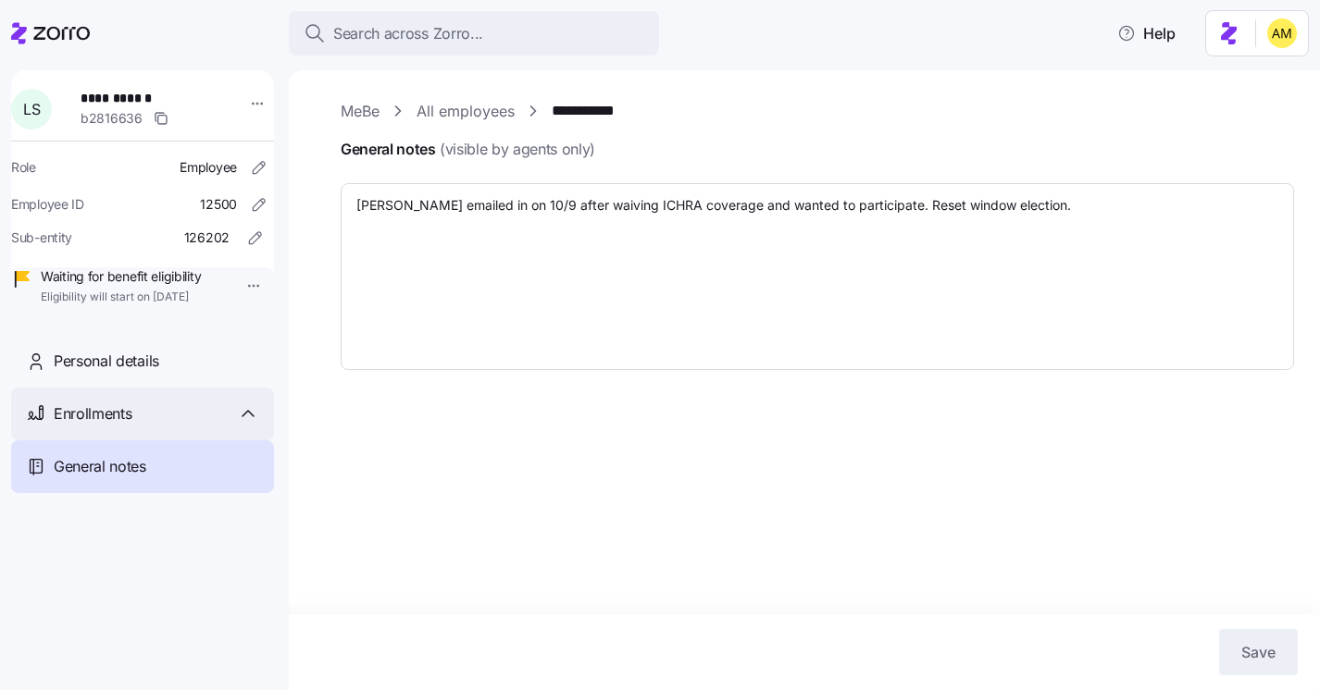
click at [104, 441] on div "Enrollments" at bounding box center [142, 414] width 263 height 53
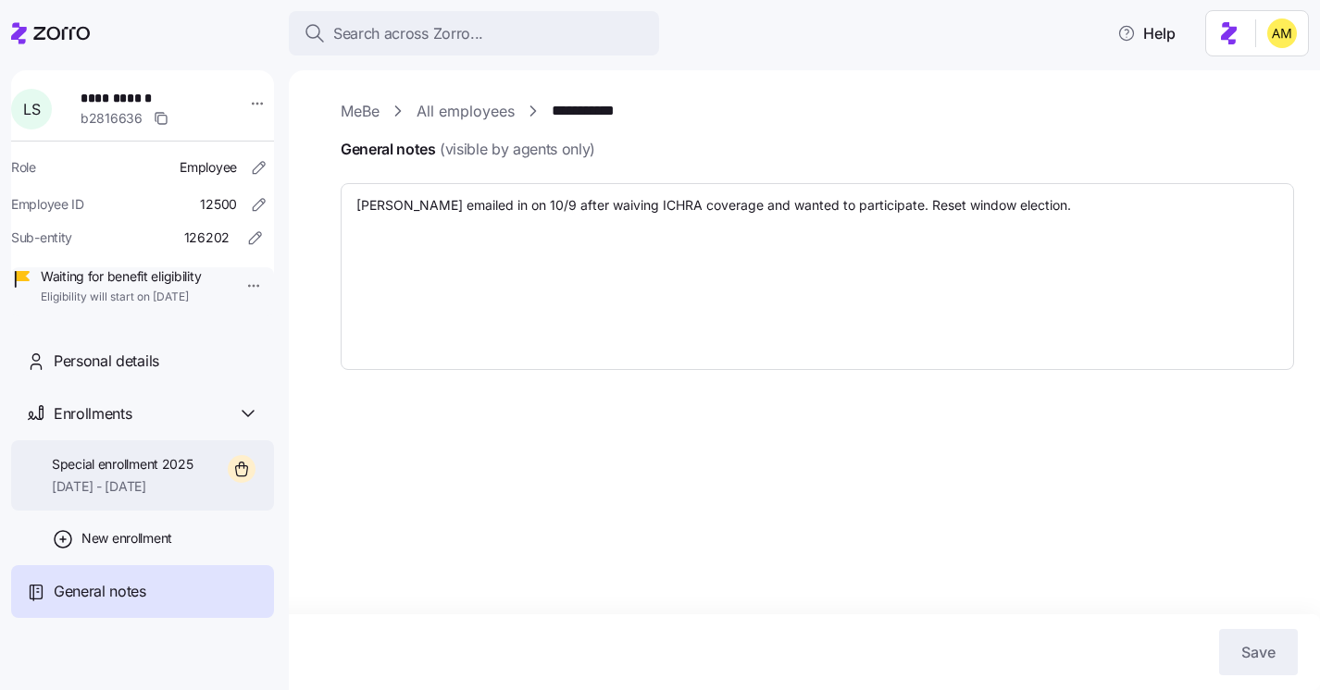
click at [159, 474] on span "Special enrollment 2025" at bounding box center [123, 464] width 142 height 19
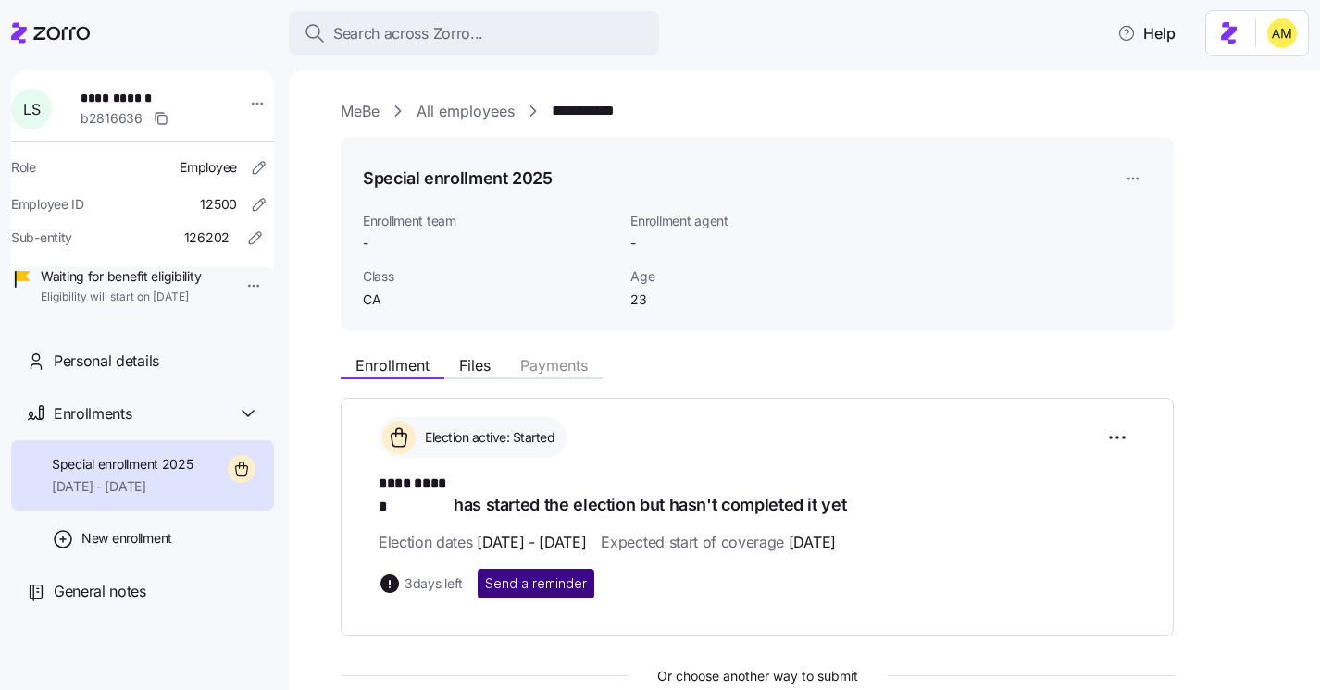
click at [532, 575] on span "Send a reminder" at bounding box center [536, 584] width 102 height 19
